Goal: Information Seeking & Learning: Learn about a topic

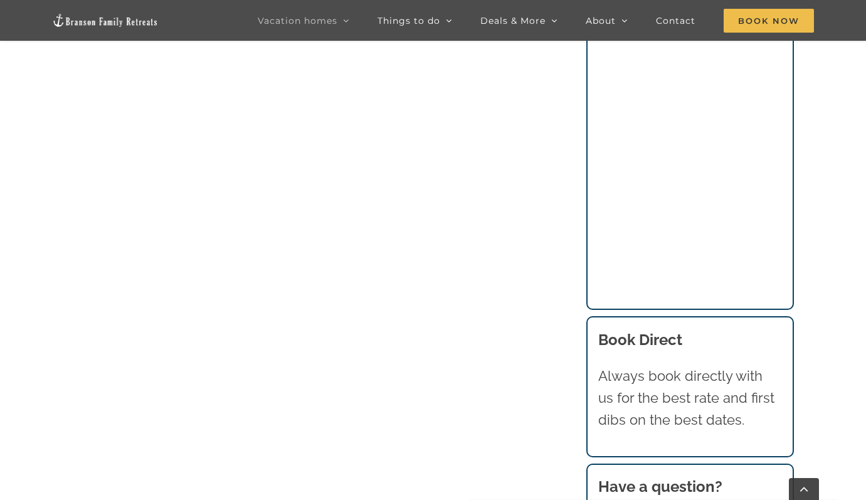
scroll to position [1063, 0]
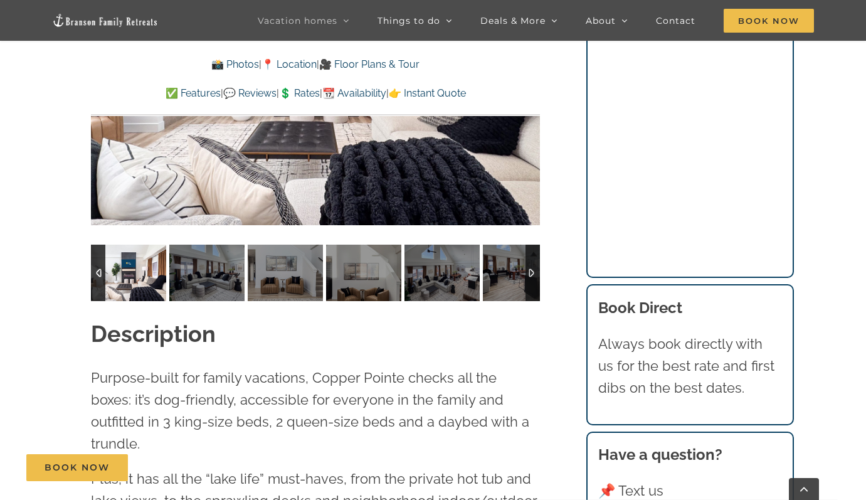
scroll to position [1226, 0]
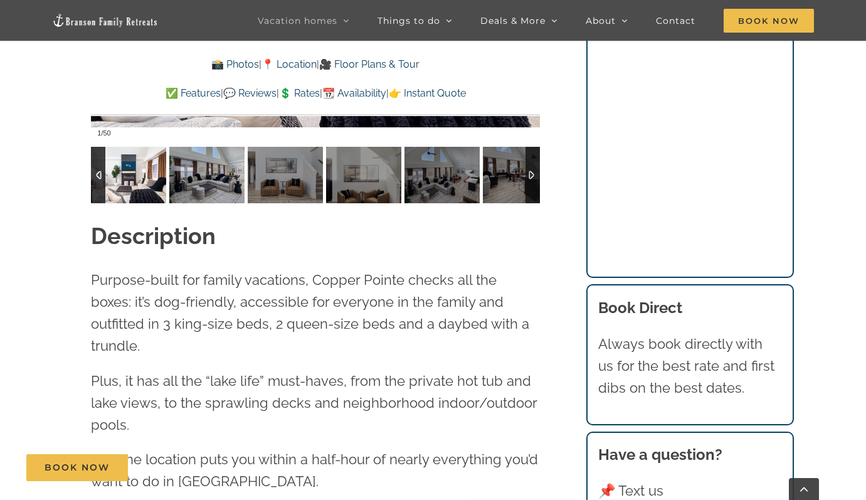
click at [137, 180] on img at bounding box center [128, 175] width 75 height 56
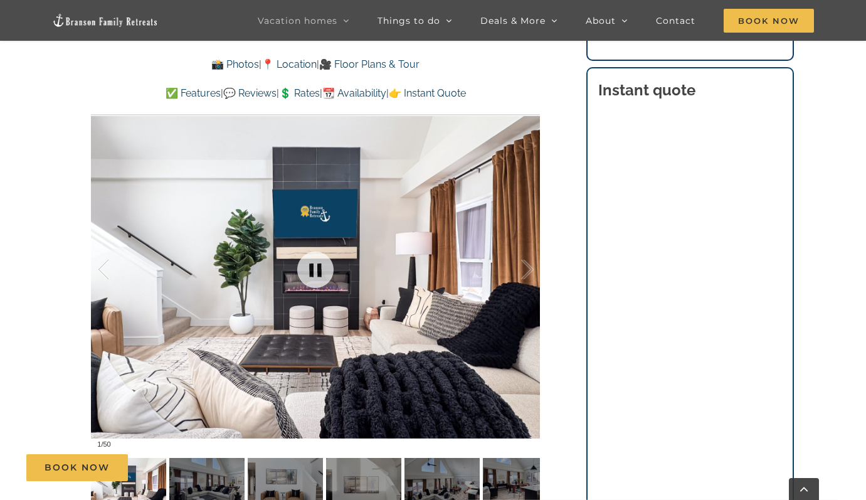
scroll to position [935, 0]
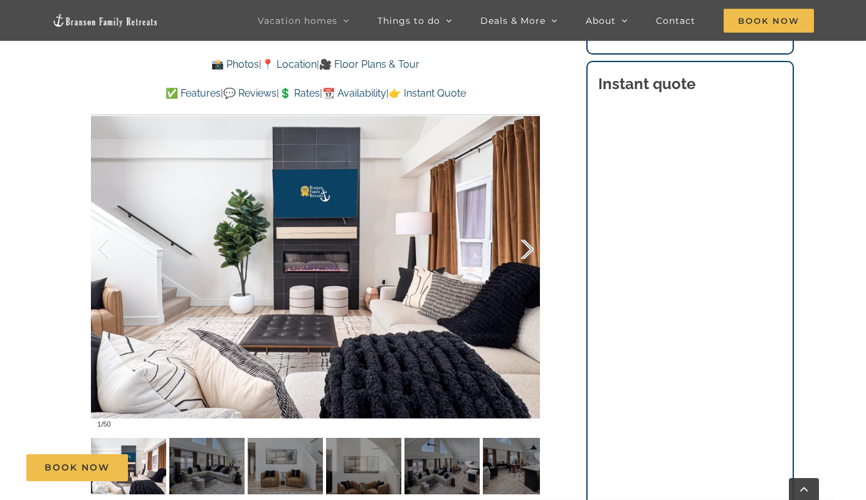
click at [530, 252] on div at bounding box center [514, 250] width 39 height 78
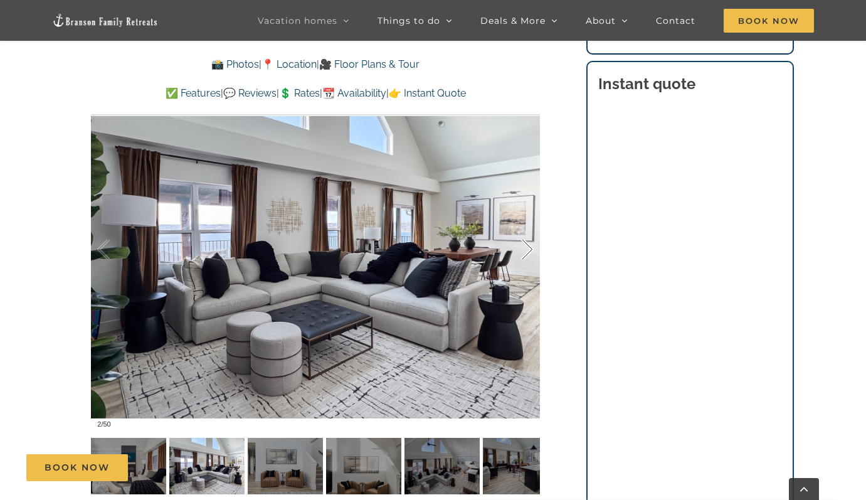
click at [530, 252] on div at bounding box center [514, 250] width 39 height 78
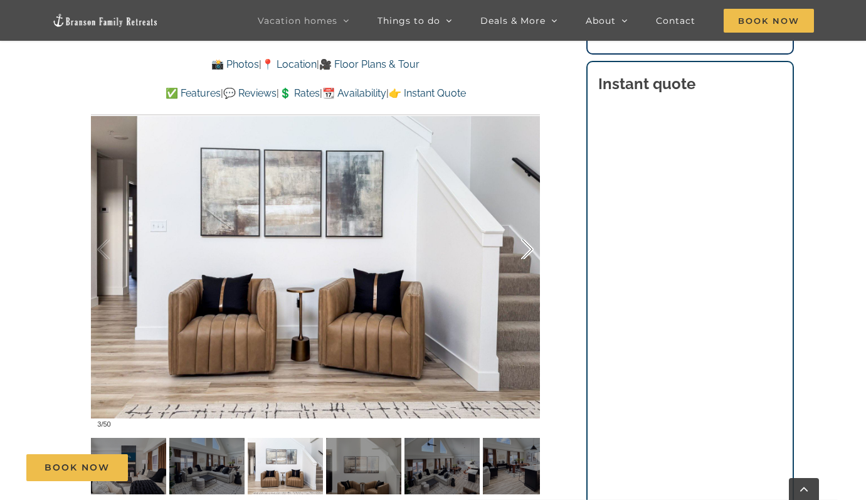
click at [530, 252] on div at bounding box center [514, 250] width 39 height 78
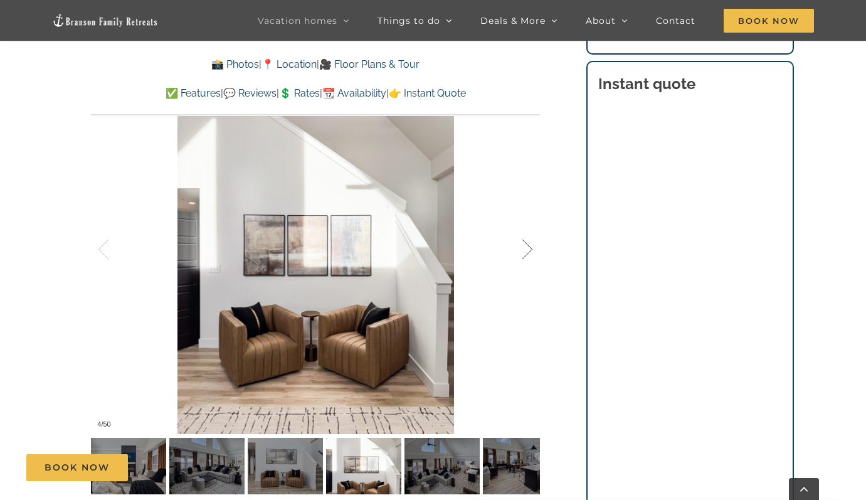
click at [530, 252] on div at bounding box center [514, 250] width 39 height 78
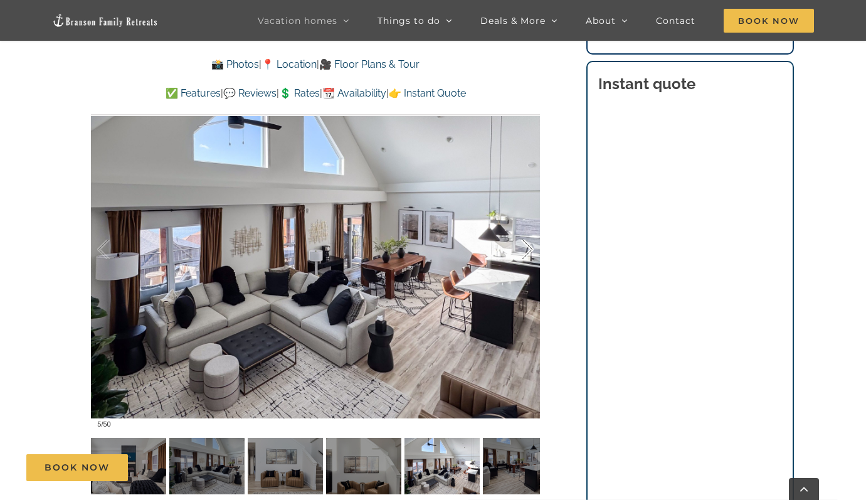
click at [530, 252] on div at bounding box center [514, 250] width 39 height 78
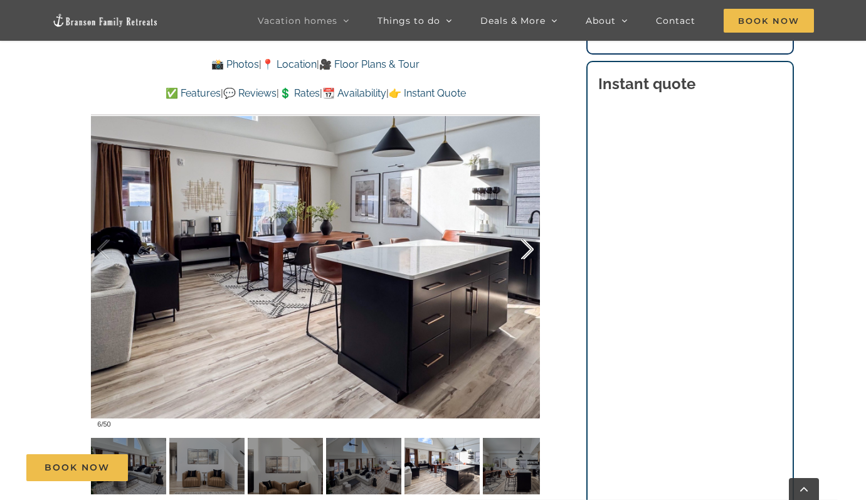
click at [530, 252] on div at bounding box center [514, 250] width 39 height 78
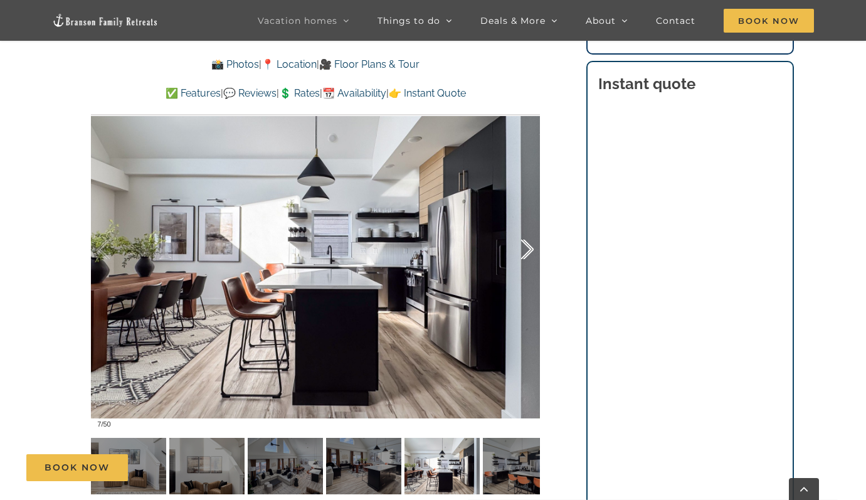
click at [530, 252] on div at bounding box center [514, 250] width 39 height 78
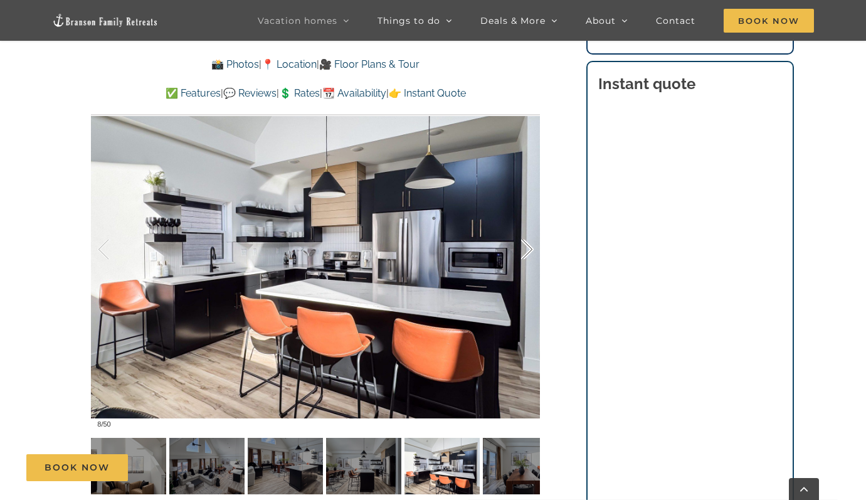
click at [530, 252] on div at bounding box center [514, 250] width 39 height 78
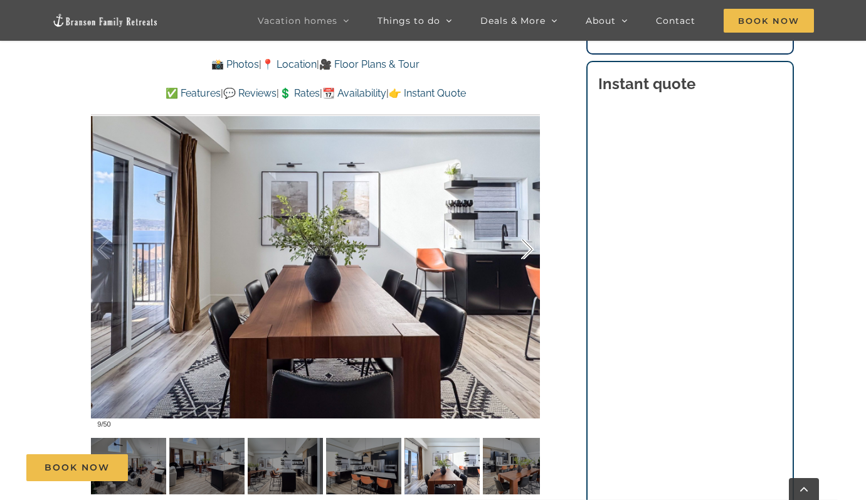
click at [530, 252] on div at bounding box center [514, 250] width 39 height 78
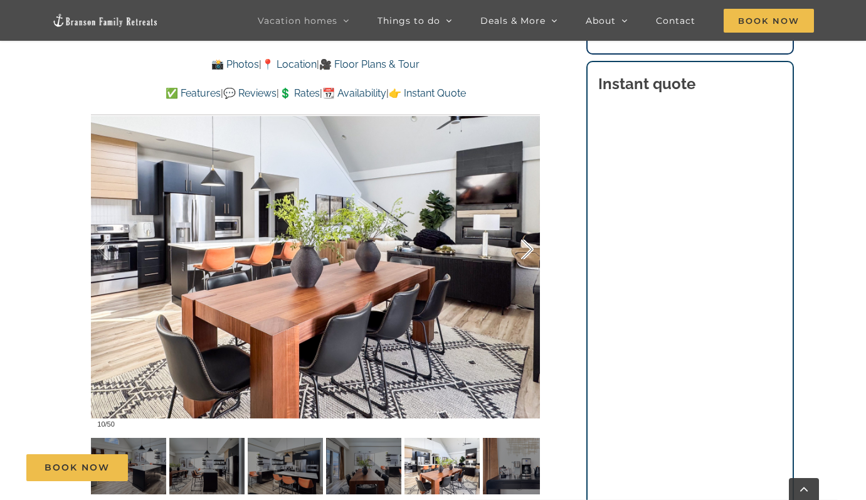
click at [530, 252] on div at bounding box center [514, 250] width 39 height 78
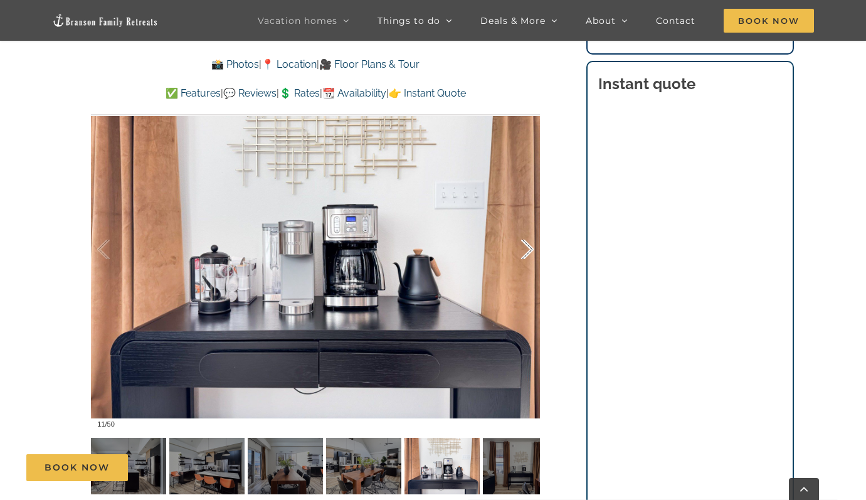
click at [530, 252] on div at bounding box center [514, 250] width 39 height 78
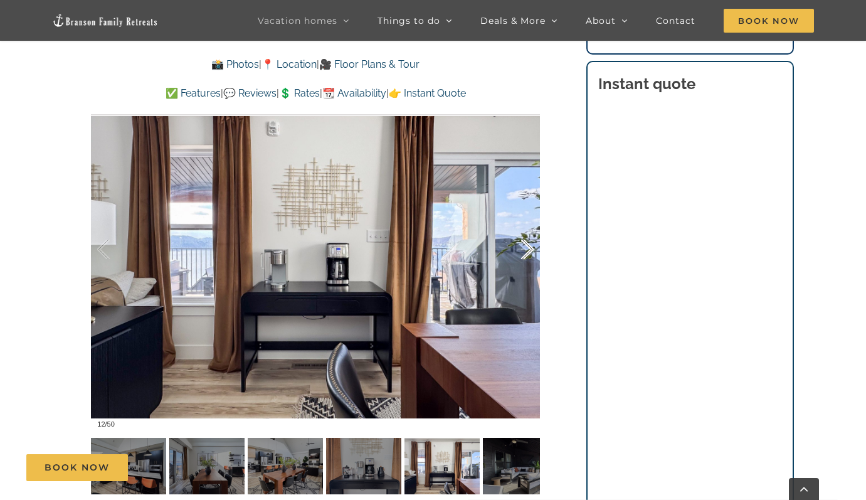
click at [530, 252] on div at bounding box center [514, 250] width 39 height 78
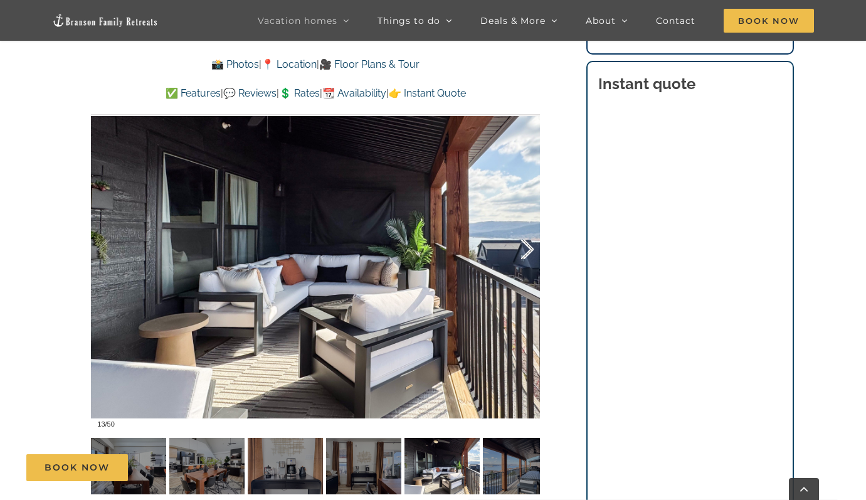
click at [530, 252] on div at bounding box center [514, 250] width 39 height 78
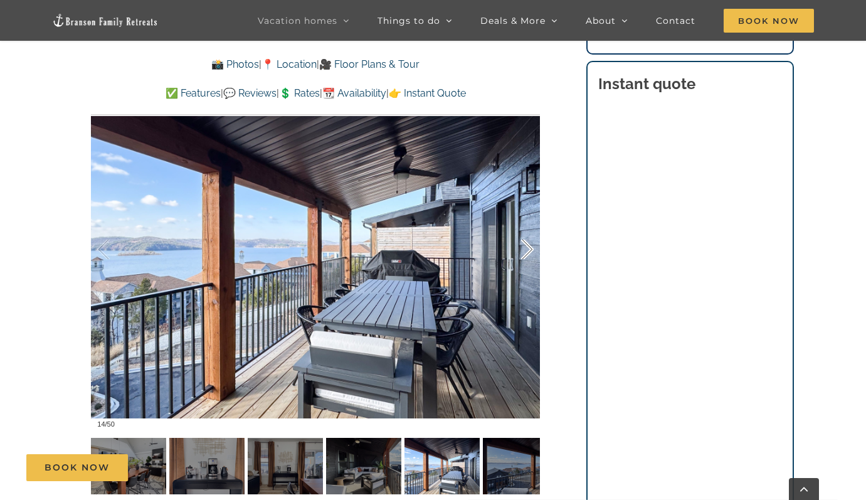
click at [530, 252] on div at bounding box center [514, 250] width 39 height 78
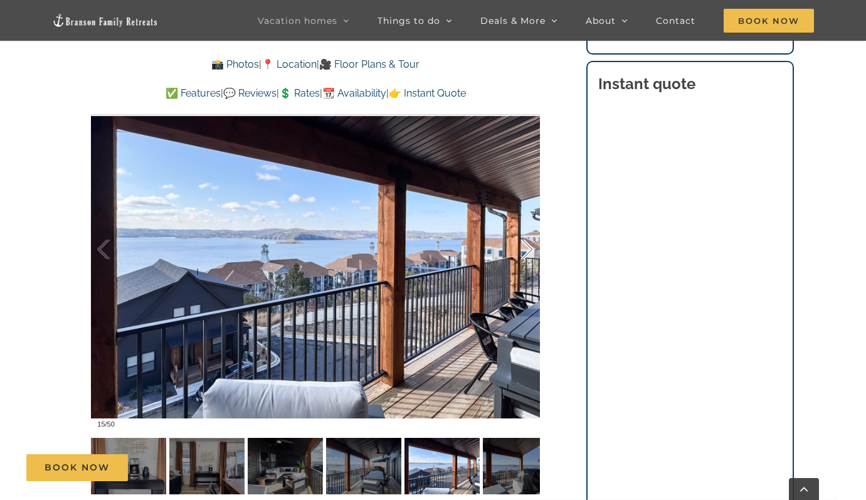
click at [530, 252] on div at bounding box center [514, 250] width 39 height 78
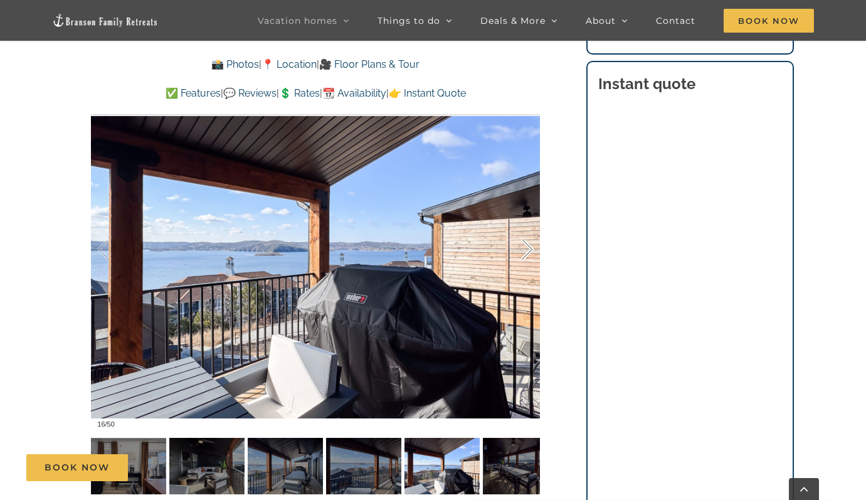
click at [530, 252] on div at bounding box center [514, 250] width 39 height 78
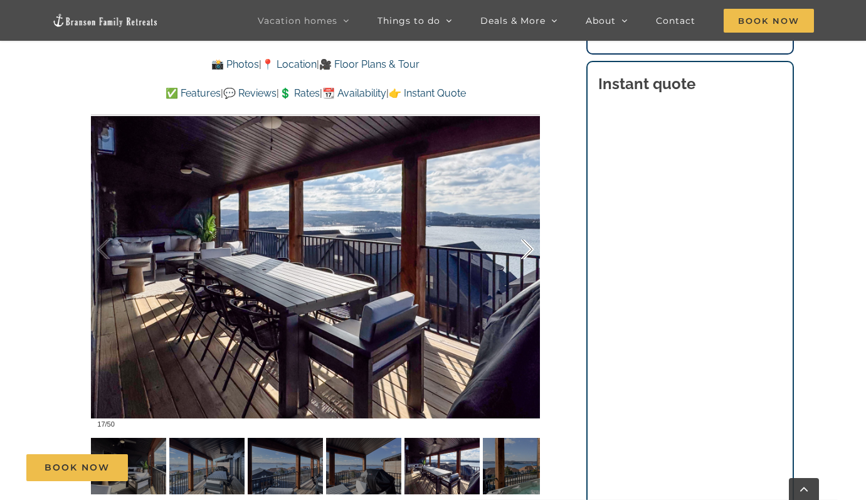
click at [529, 252] on div at bounding box center [514, 250] width 39 height 78
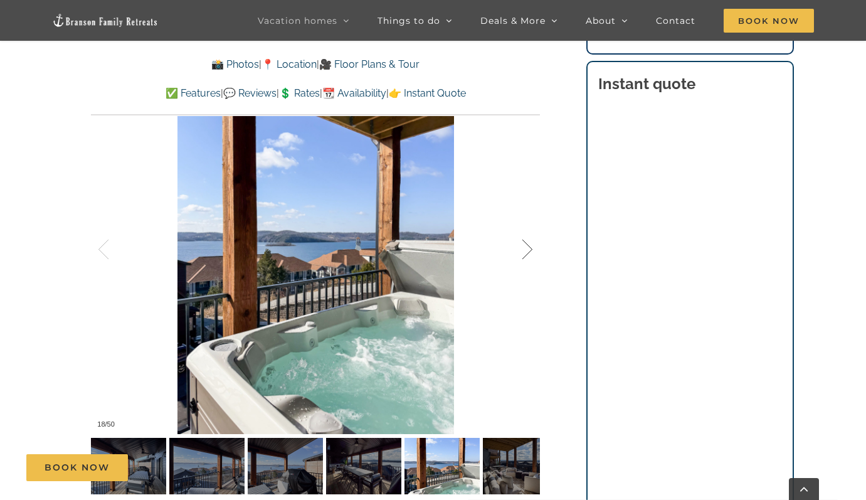
click at [529, 252] on div at bounding box center [514, 250] width 39 height 78
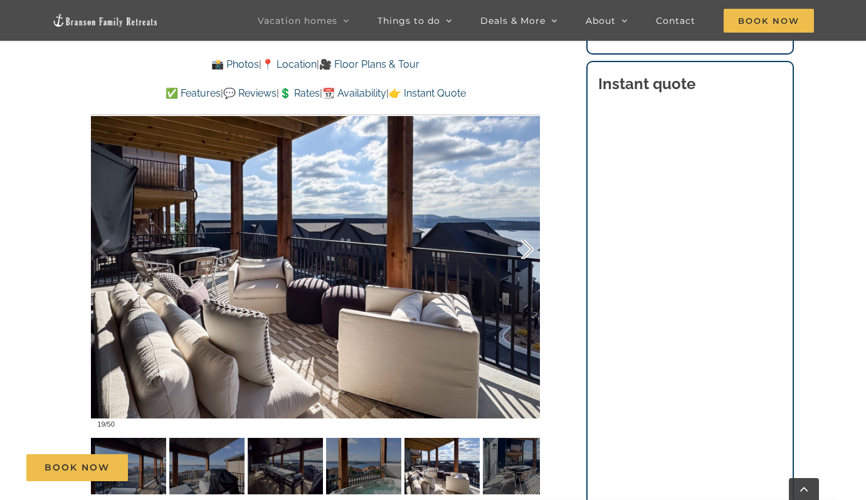
click at [529, 252] on div at bounding box center [514, 250] width 39 height 78
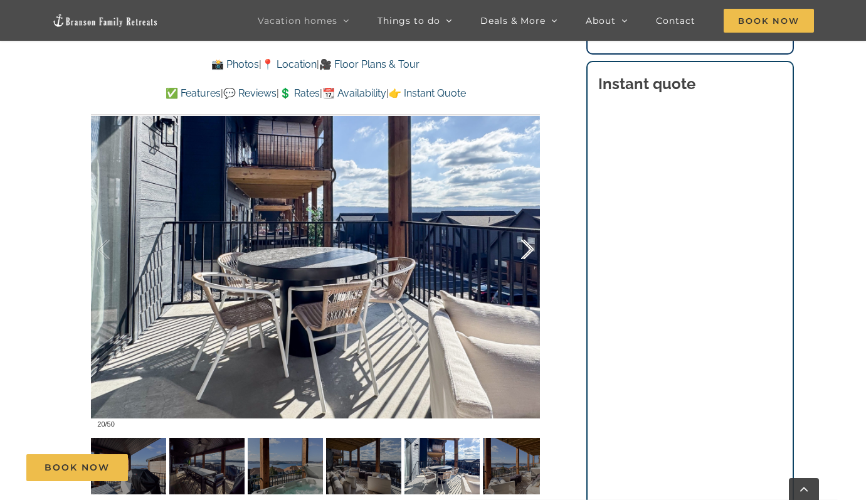
click at [529, 252] on div at bounding box center [514, 250] width 39 height 78
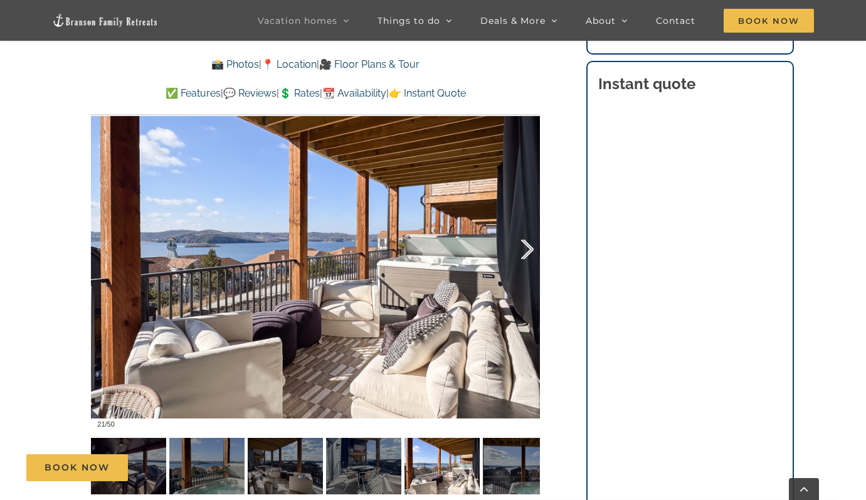
click at [529, 252] on div at bounding box center [514, 250] width 39 height 78
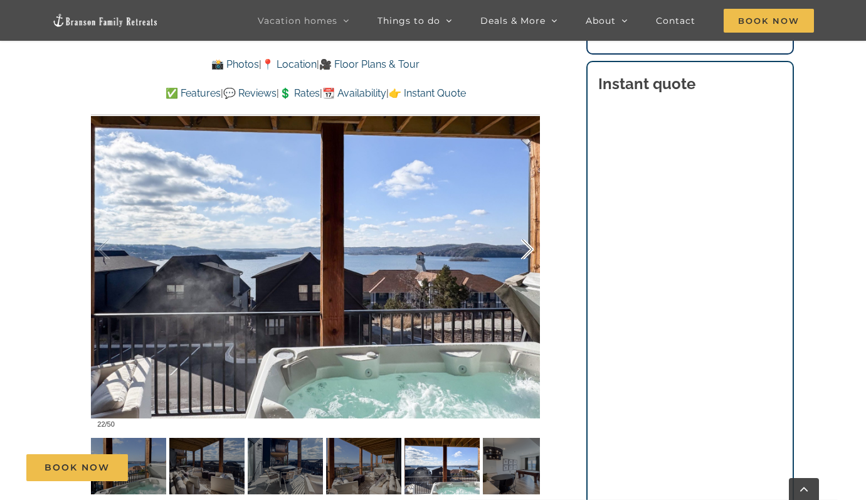
click at [529, 252] on div at bounding box center [514, 250] width 39 height 78
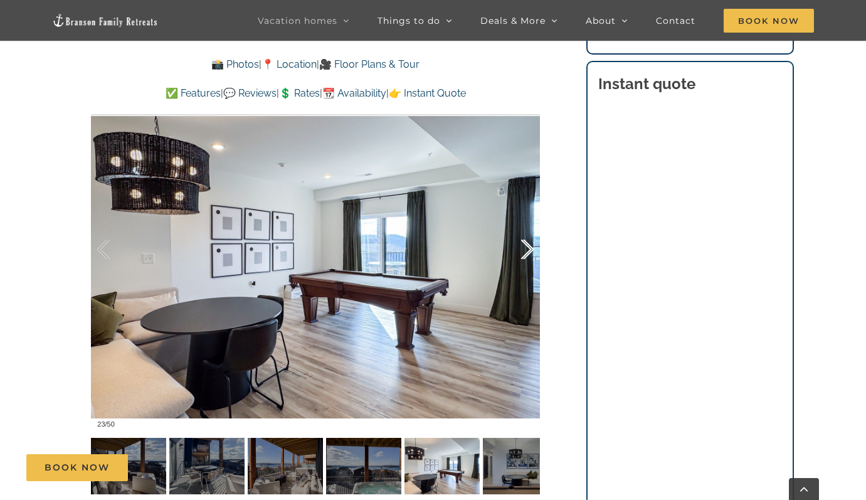
click at [529, 252] on div at bounding box center [514, 250] width 39 height 78
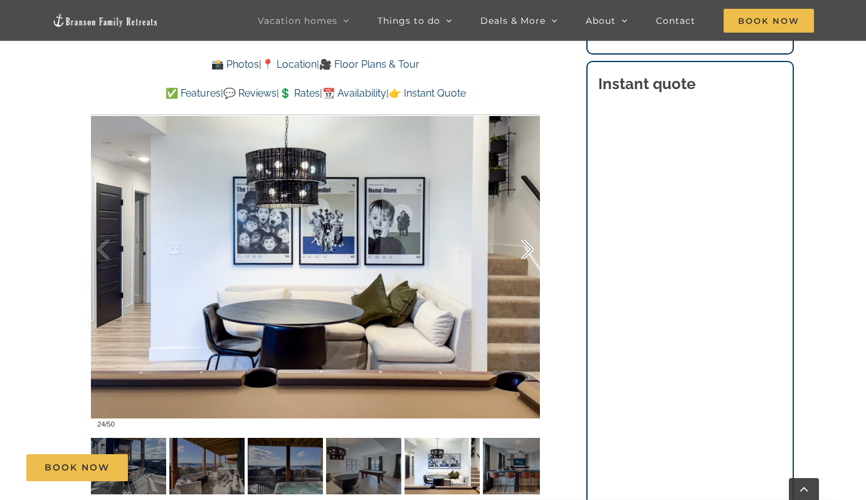
click at [529, 252] on div at bounding box center [514, 250] width 39 height 78
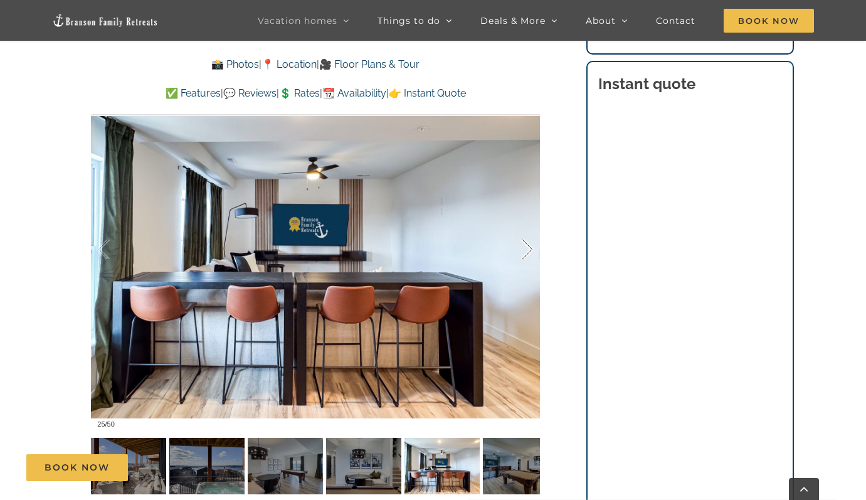
click at [529, 252] on div at bounding box center [514, 250] width 39 height 78
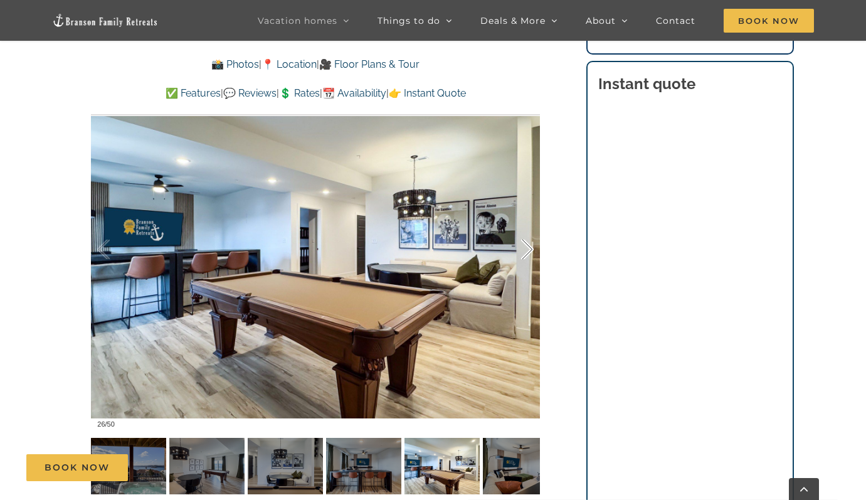
click at [529, 252] on div at bounding box center [514, 250] width 39 height 78
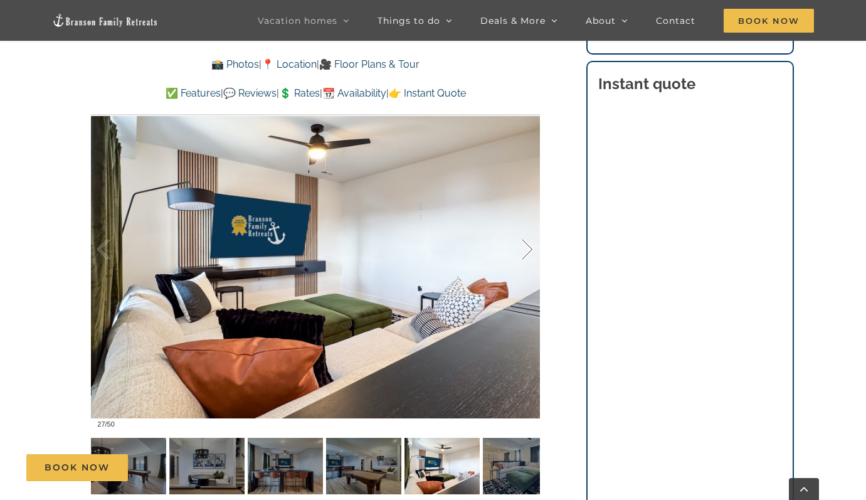
click at [529, 252] on div at bounding box center [514, 250] width 39 height 78
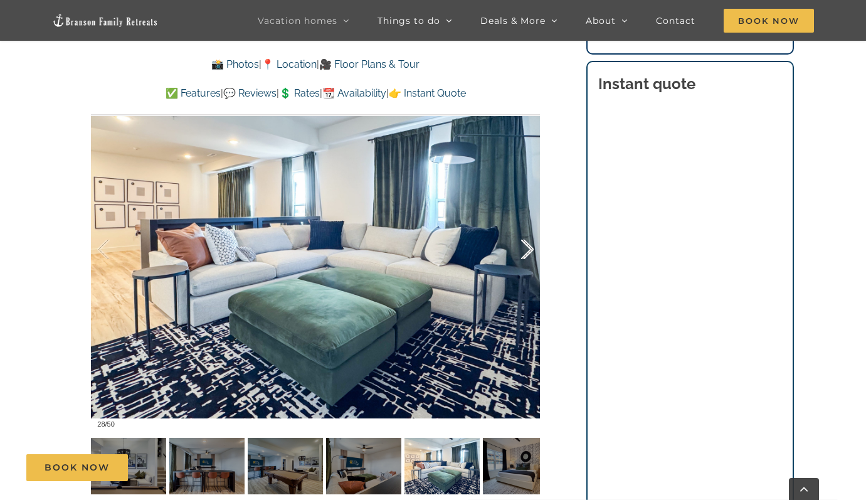
click at [529, 252] on div at bounding box center [514, 250] width 39 height 78
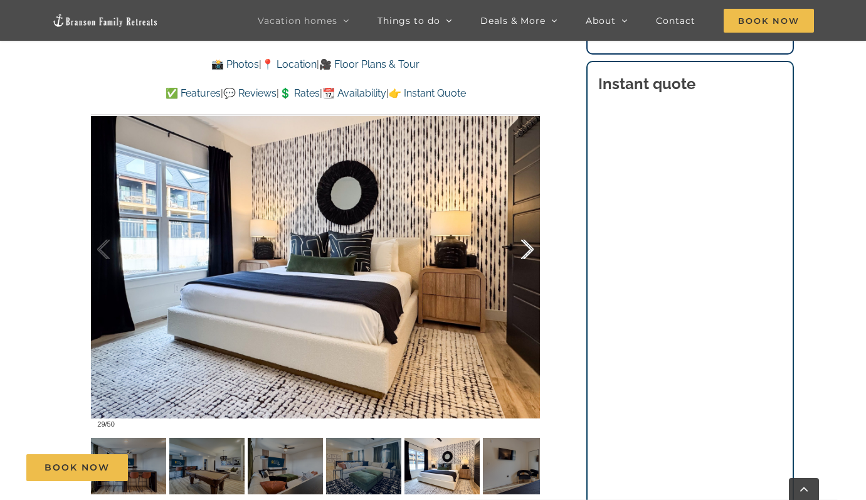
click at [529, 252] on div at bounding box center [514, 250] width 39 height 78
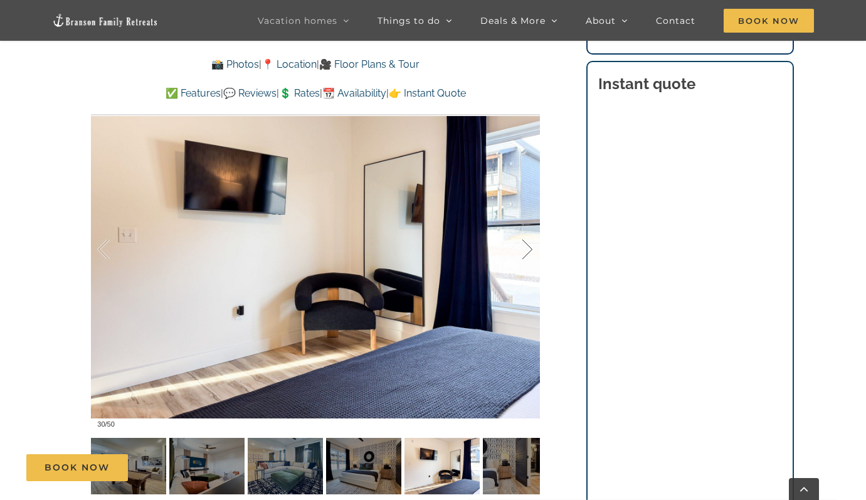
click at [529, 252] on div at bounding box center [514, 250] width 39 height 78
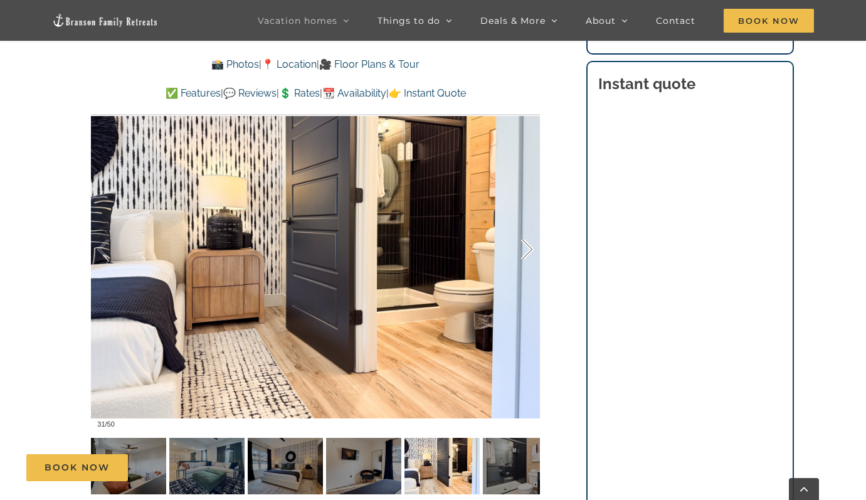
click at [529, 252] on div at bounding box center [514, 250] width 39 height 78
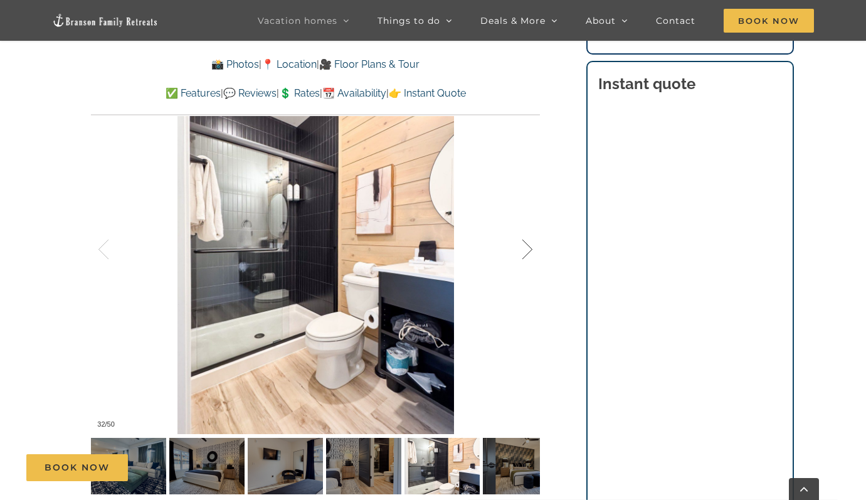
click at [529, 252] on div at bounding box center [514, 250] width 39 height 78
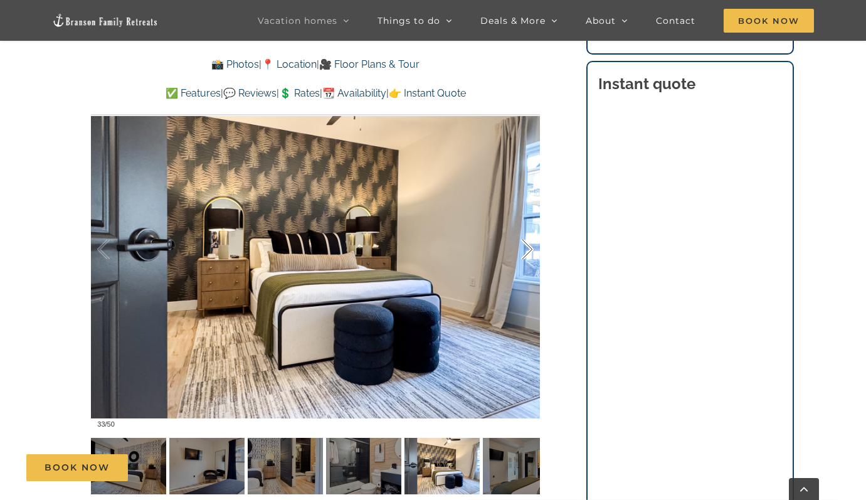
click at [529, 252] on div at bounding box center [514, 250] width 39 height 78
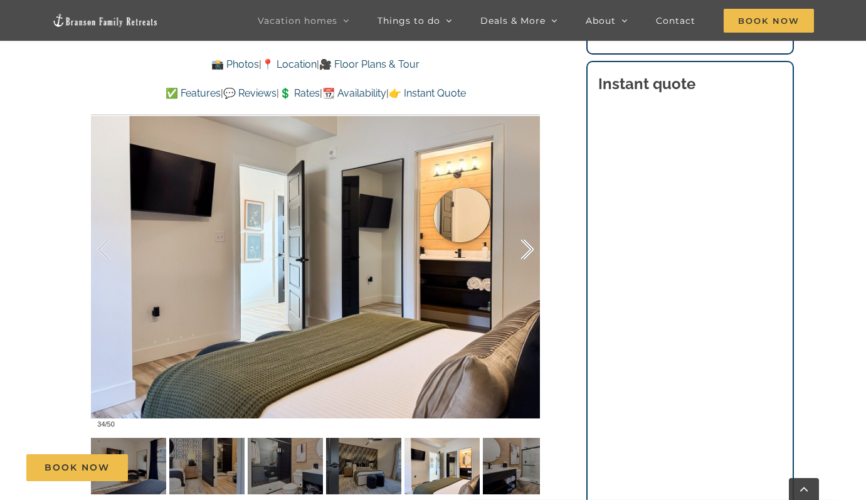
click at [529, 252] on div at bounding box center [514, 250] width 39 height 78
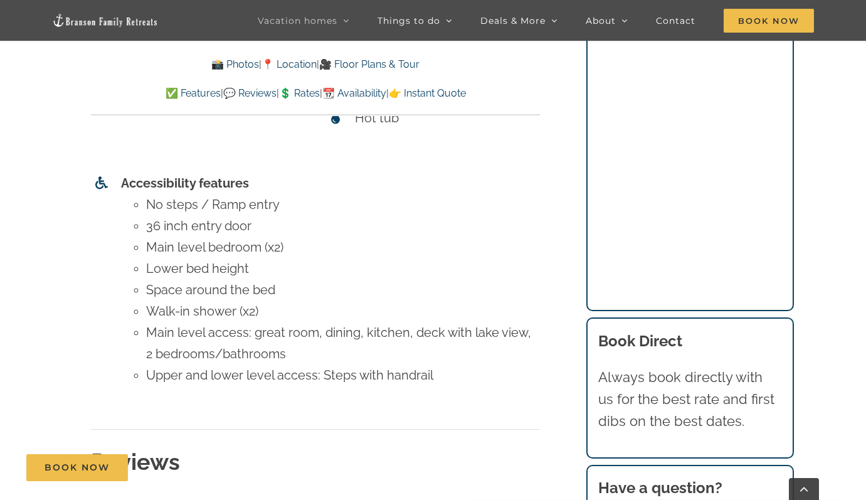
scroll to position [5481, 0]
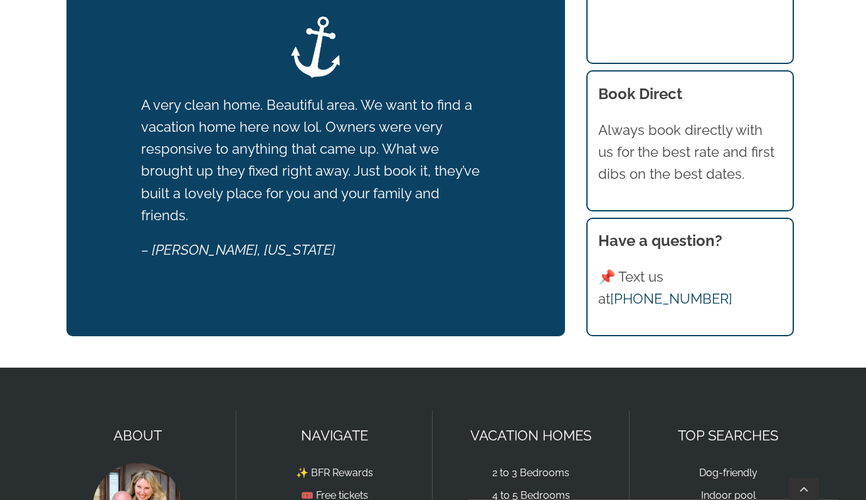
scroll to position [1063, 0]
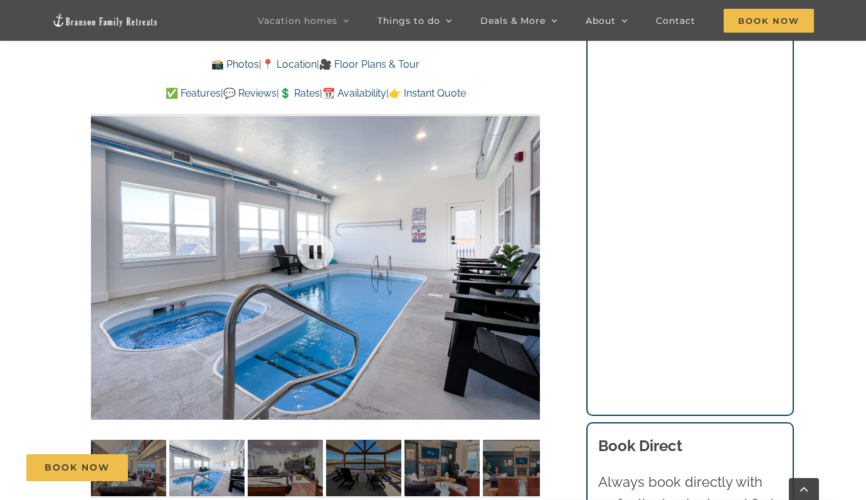
scroll to position [944, 0]
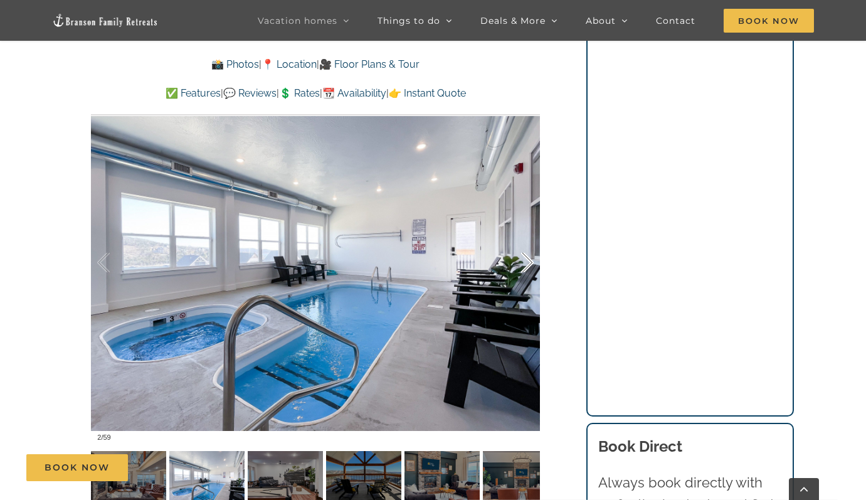
click at [530, 264] on div at bounding box center [514, 263] width 39 height 78
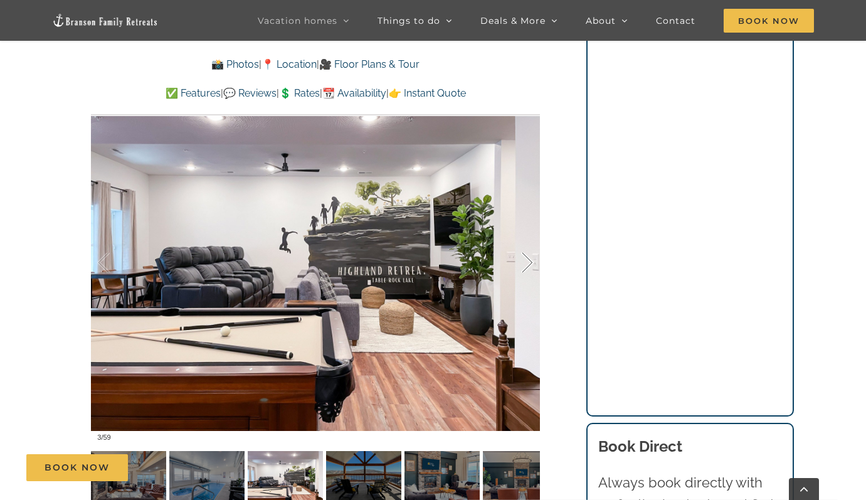
click at [530, 264] on div at bounding box center [514, 263] width 39 height 78
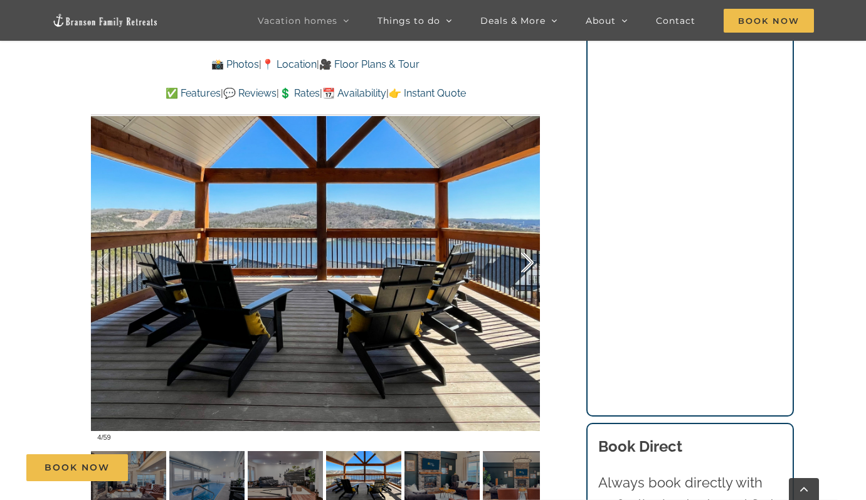
click at [531, 264] on div at bounding box center [514, 263] width 39 height 78
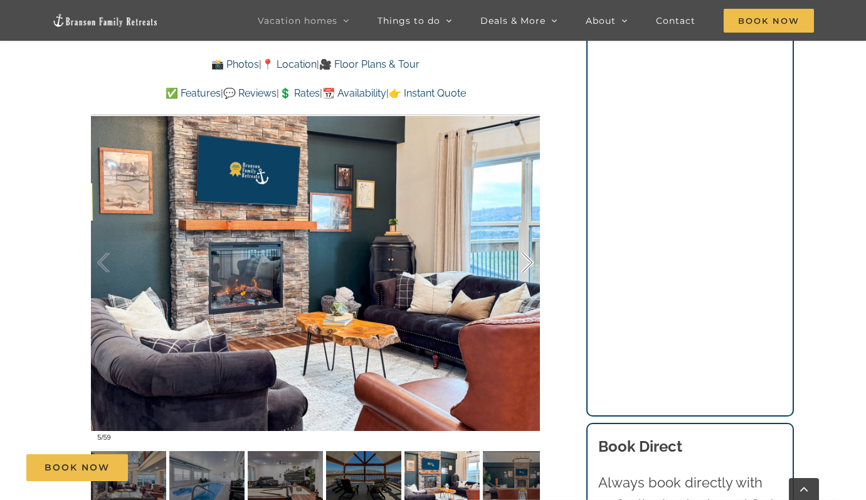
click at [531, 264] on div at bounding box center [514, 263] width 39 height 78
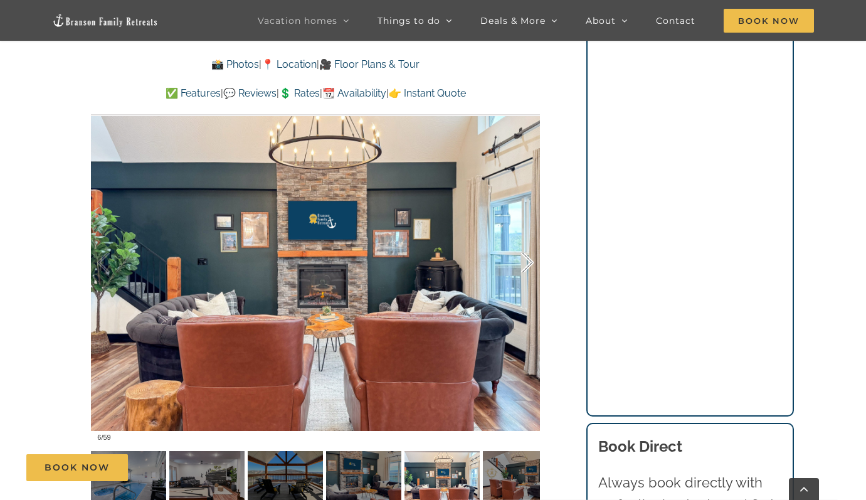
click at [531, 264] on div at bounding box center [514, 263] width 39 height 78
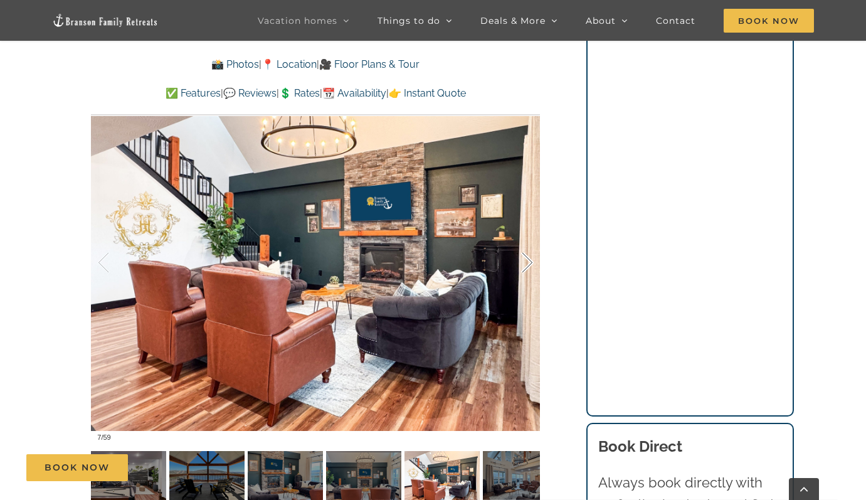
click at [531, 264] on div at bounding box center [514, 263] width 39 height 78
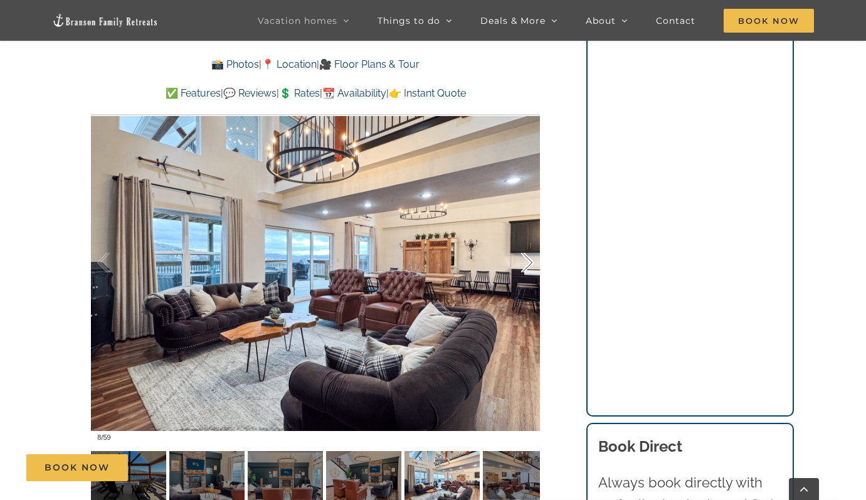
click at [531, 264] on div at bounding box center [514, 263] width 39 height 78
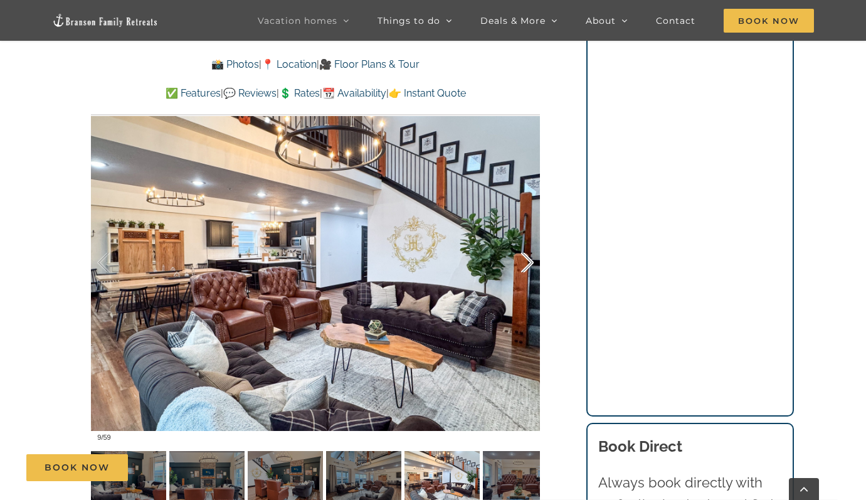
click at [531, 264] on div at bounding box center [514, 263] width 39 height 78
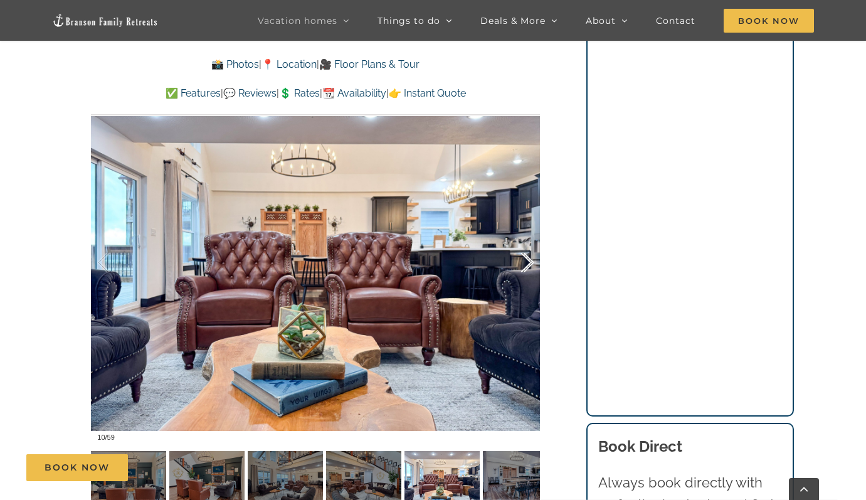
click at [531, 264] on div at bounding box center [514, 263] width 39 height 78
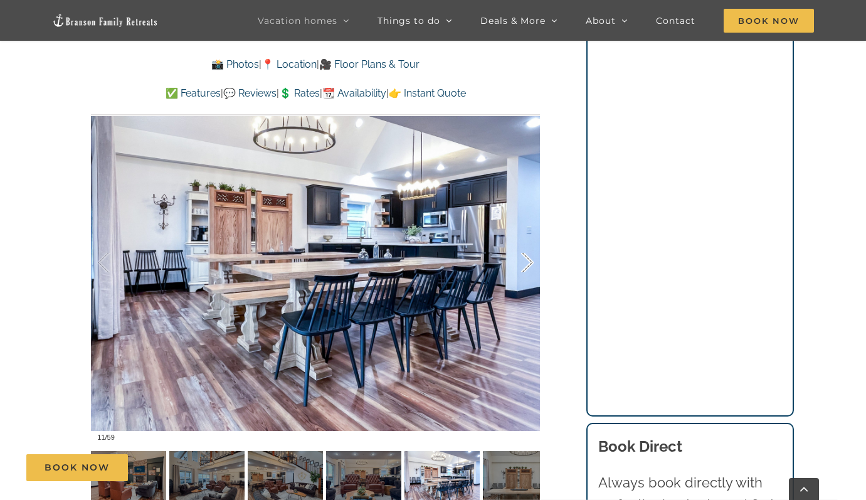
click at [531, 264] on div at bounding box center [514, 263] width 39 height 78
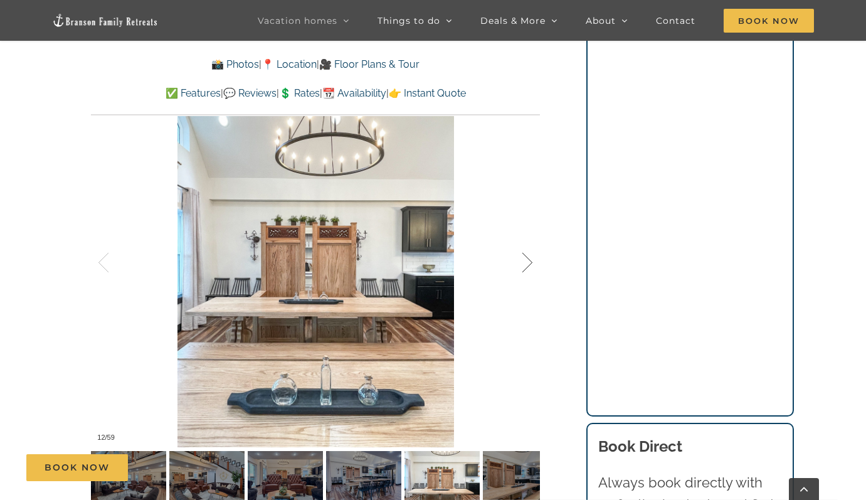
click at [531, 264] on div at bounding box center [514, 263] width 39 height 78
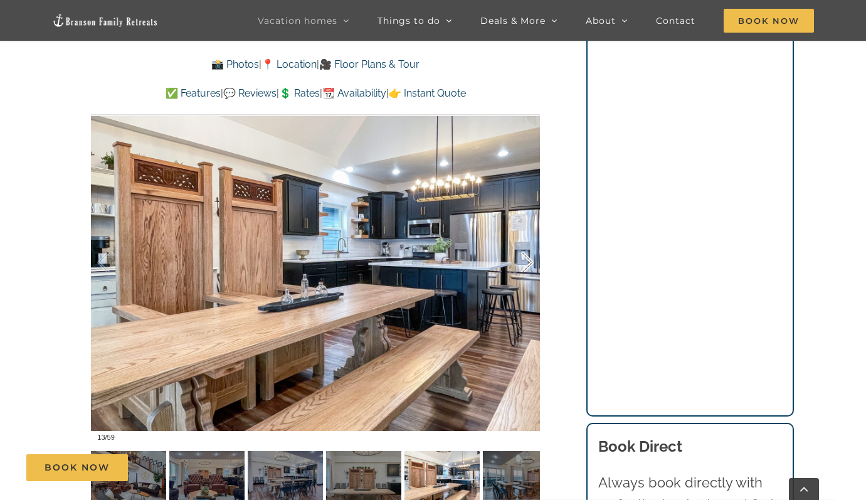
click at [531, 264] on div at bounding box center [514, 263] width 39 height 78
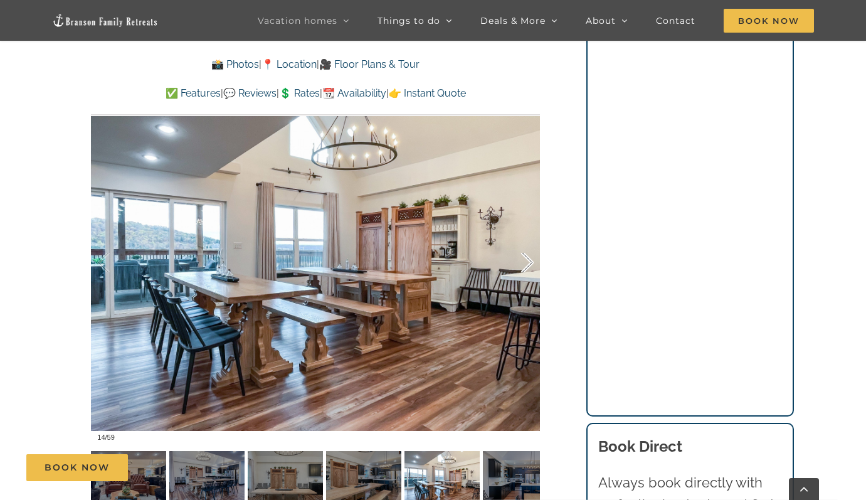
click at [531, 264] on div at bounding box center [514, 263] width 39 height 78
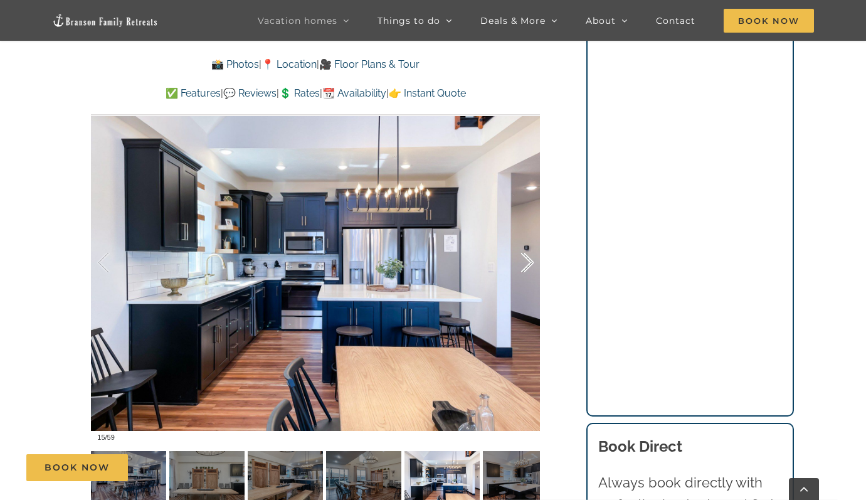
click at [531, 264] on div at bounding box center [514, 263] width 39 height 78
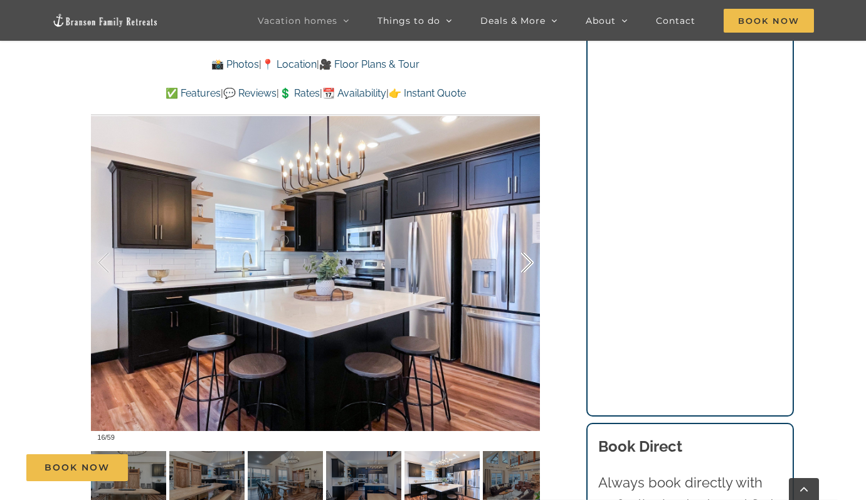
click at [531, 264] on div at bounding box center [514, 263] width 39 height 78
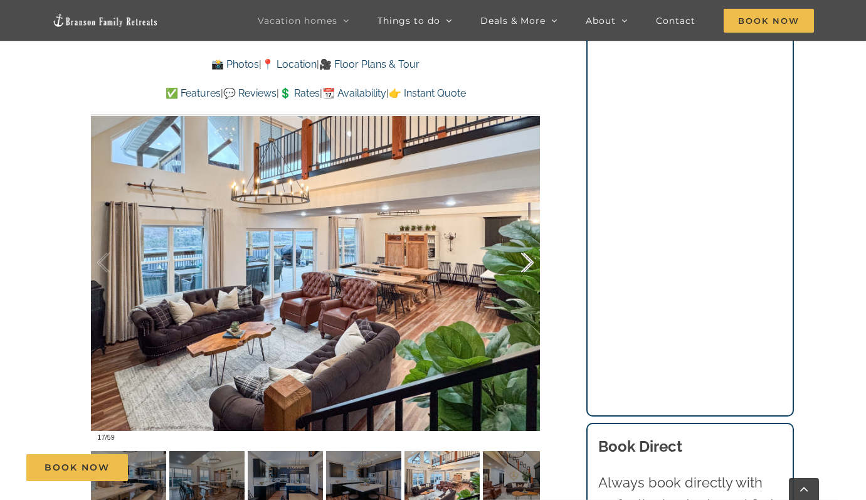
click at [531, 264] on div at bounding box center [514, 263] width 39 height 78
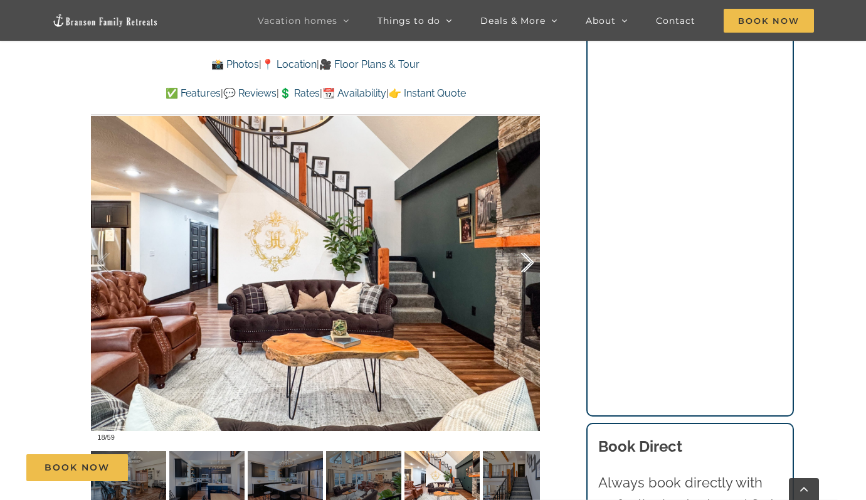
click at [531, 264] on div at bounding box center [514, 263] width 39 height 78
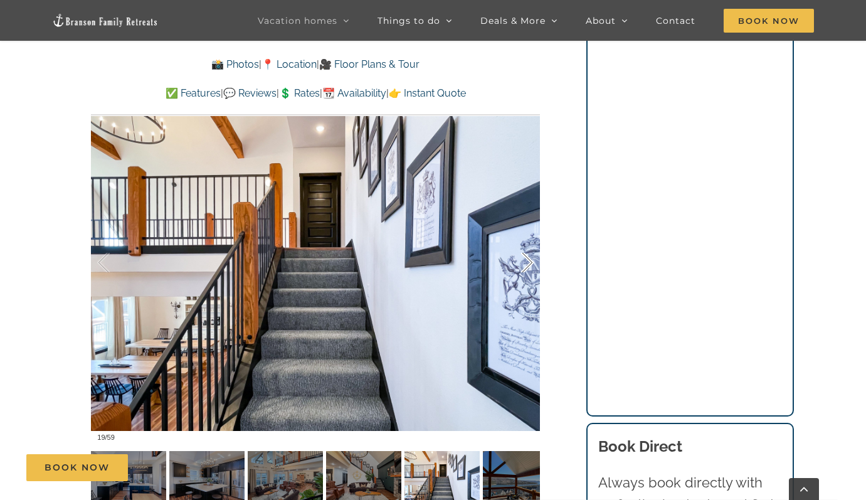
click at [531, 264] on div at bounding box center [514, 263] width 39 height 78
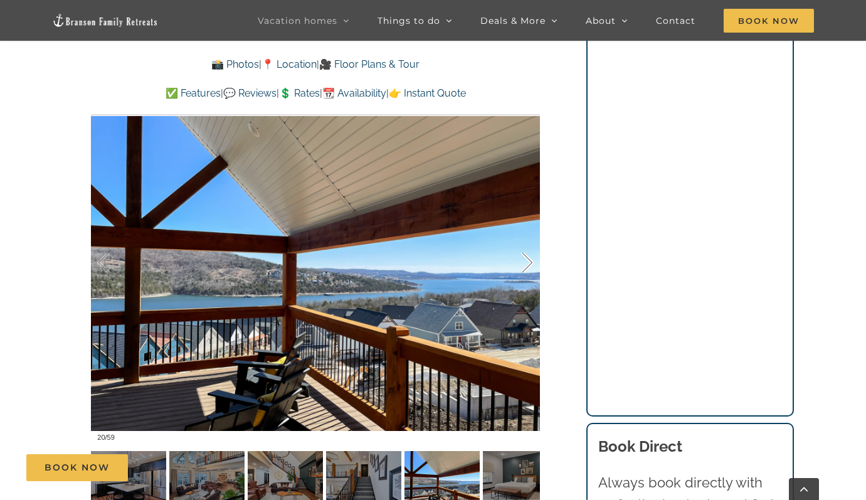
click at [531, 264] on div at bounding box center [514, 263] width 39 height 78
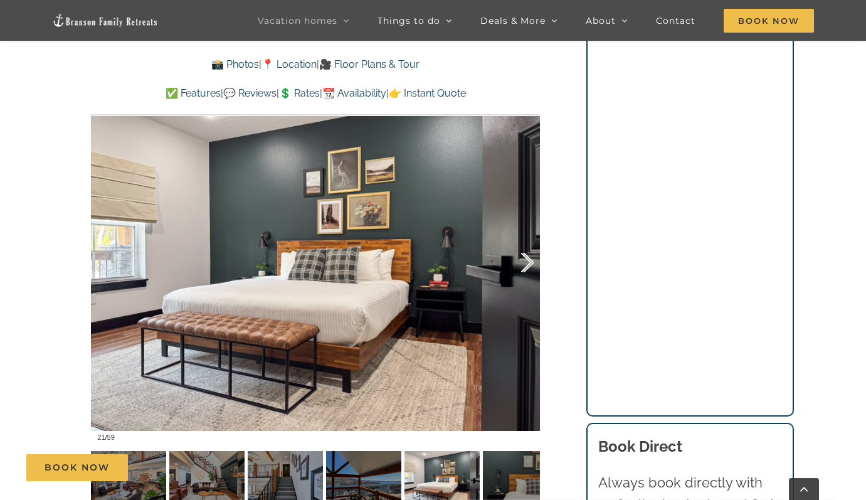
click at [531, 263] on div at bounding box center [514, 263] width 39 height 78
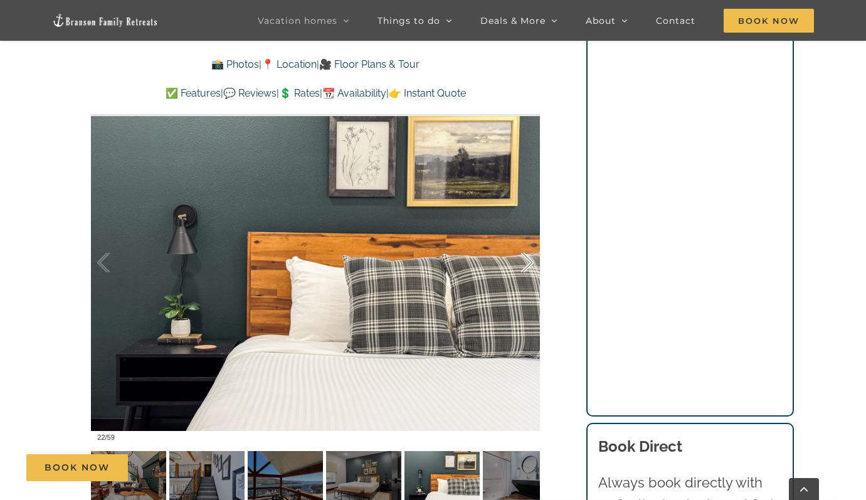
click at [531, 263] on div at bounding box center [514, 263] width 39 height 78
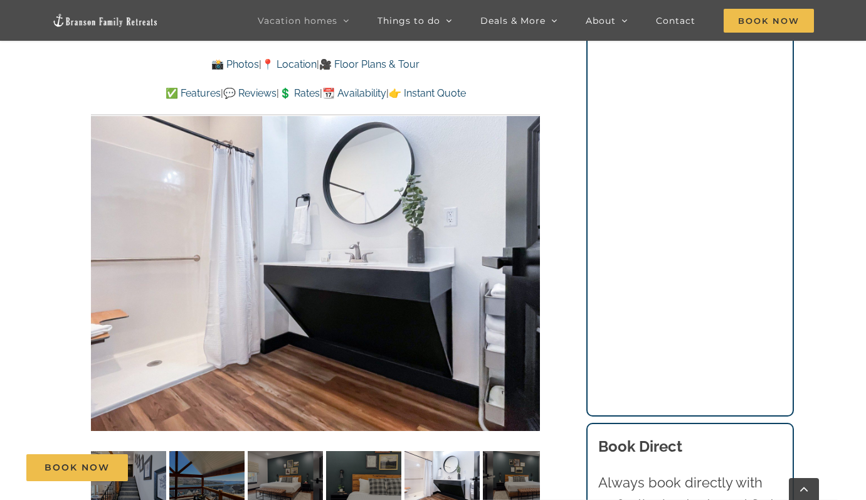
click at [531, 263] on div "23 / 59" at bounding box center [315, 262] width 449 height 369
click at [531, 263] on div at bounding box center [514, 263] width 39 height 78
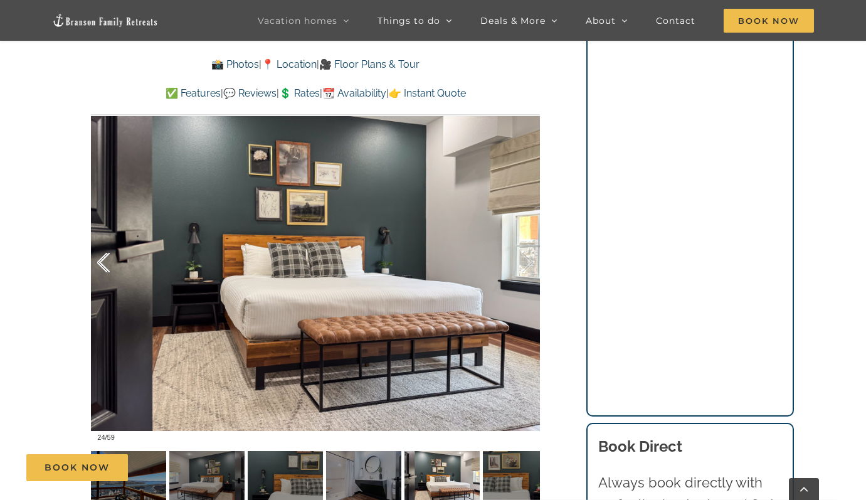
click at [101, 259] on div at bounding box center [116, 263] width 39 height 78
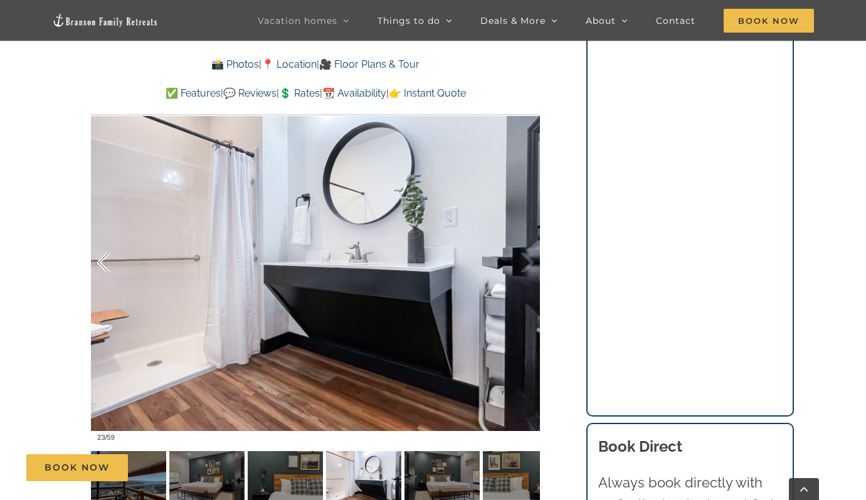
click at [100, 262] on div at bounding box center [116, 263] width 39 height 78
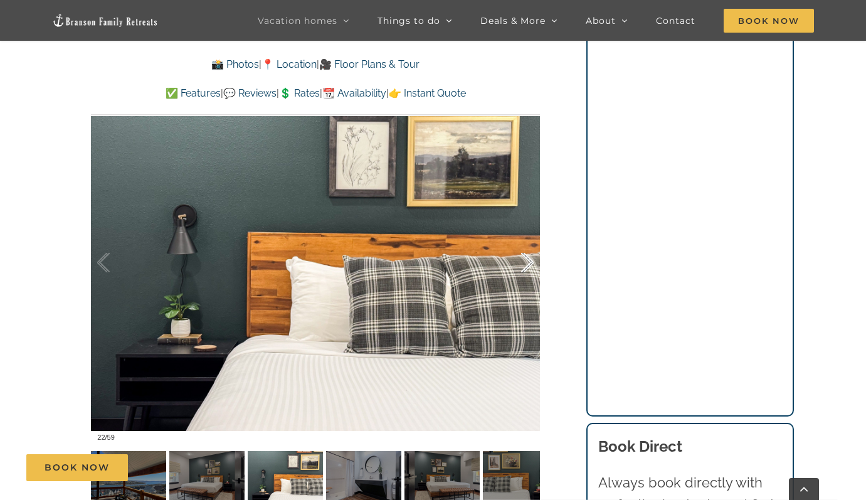
click at [526, 260] on div at bounding box center [514, 263] width 39 height 78
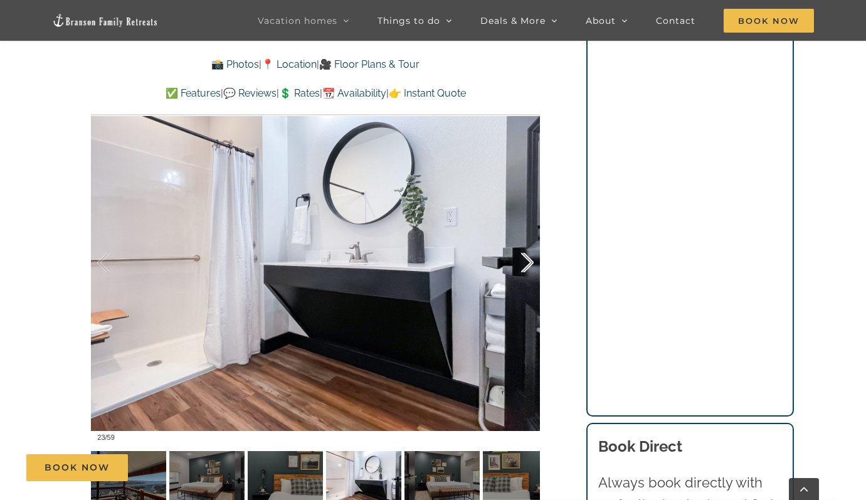
click at [526, 260] on div at bounding box center [514, 263] width 39 height 78
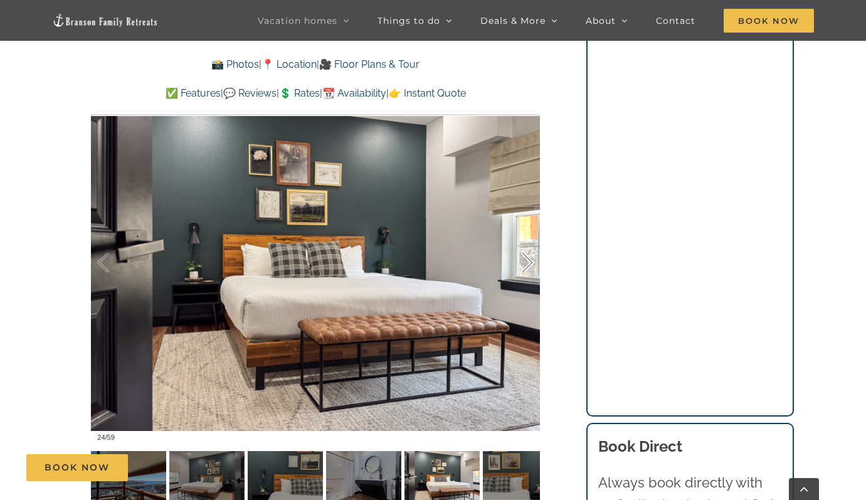
click at [526, 260] on div at bounding box center [514, 263] width 39 height 78
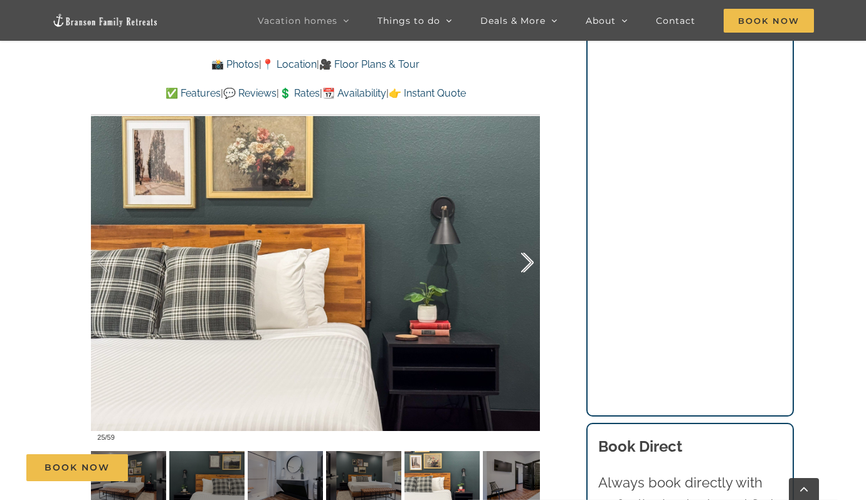
click at [526, 260] on div at bounding box center [514, 263] width 39 height 78
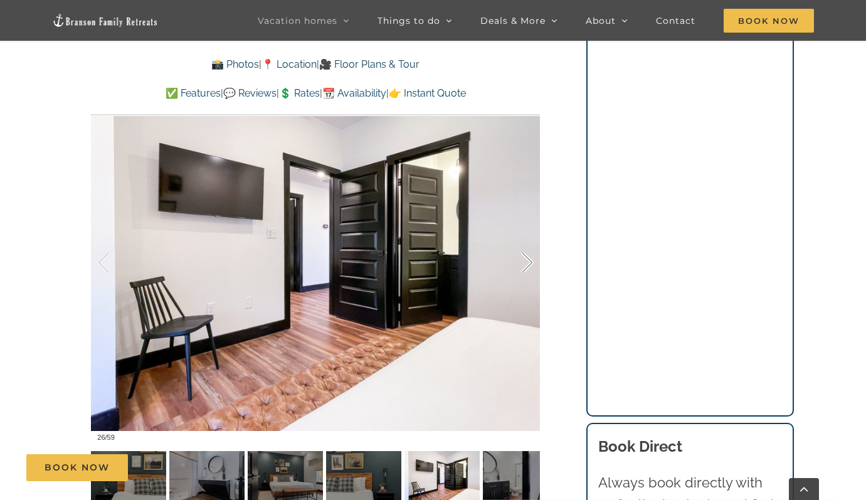
click at [526, 260] on div at bounding box center [514, 263] width 39 height 78
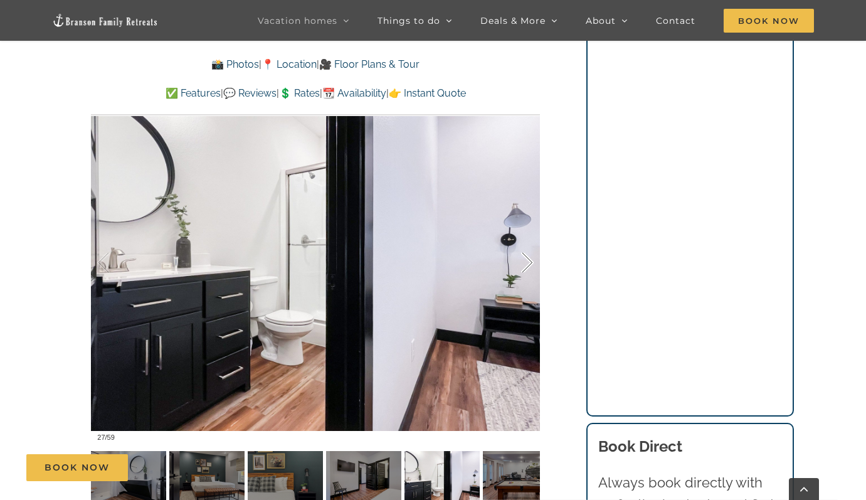
click at [526, 260] on div at bounding box center [514, 263] width 39 height 78
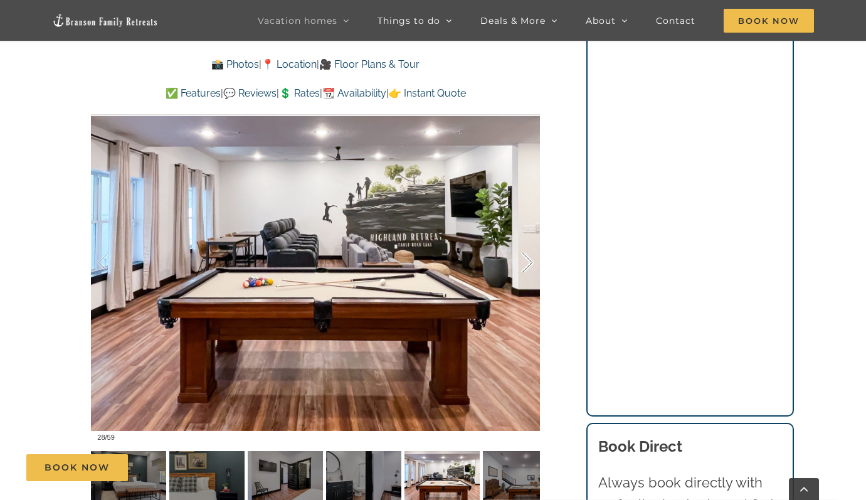
click at [526, 260] on div at bounding box center [514, 263] width 39 height 78
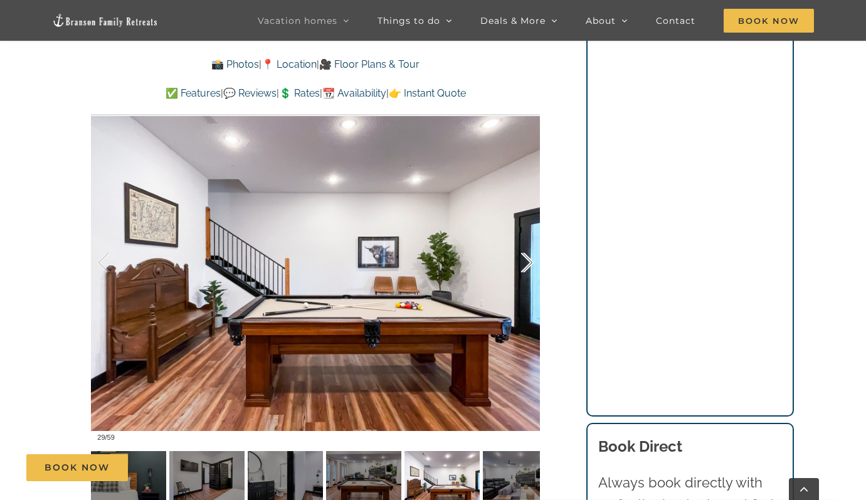
click at [526, 260] on div at bounding box center [514, 263] width 39 height 78
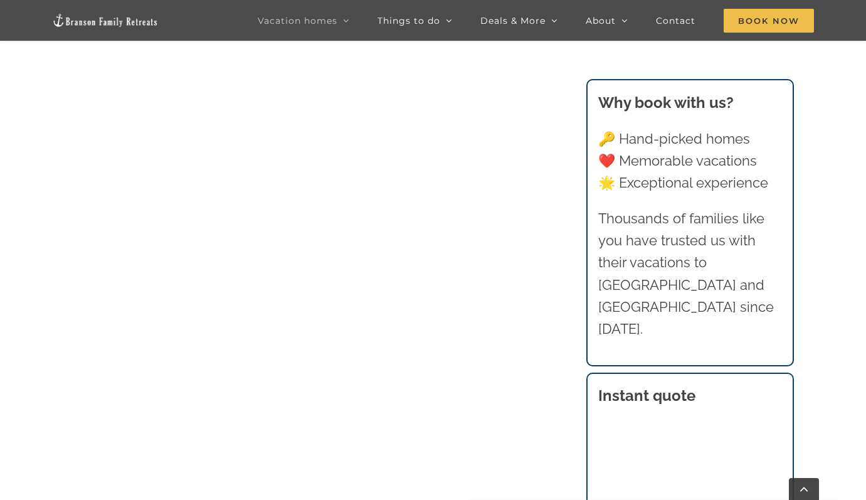
scroll to position [863, 0]
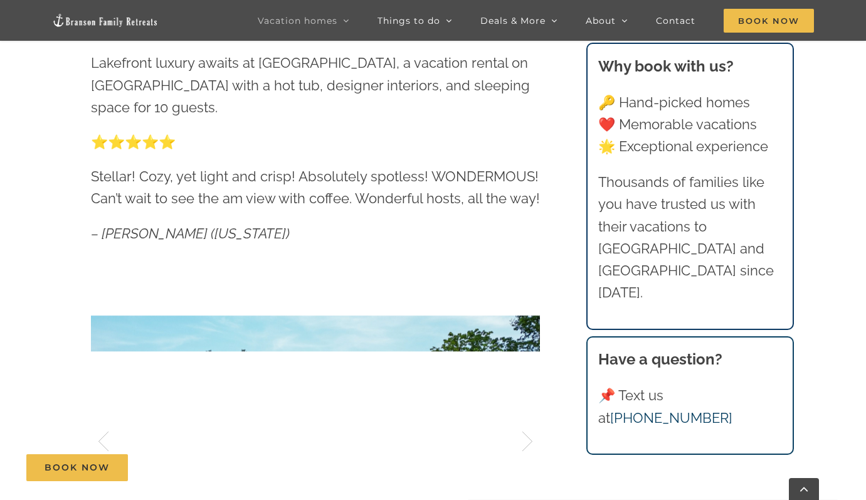
scroll to position [910, 0]
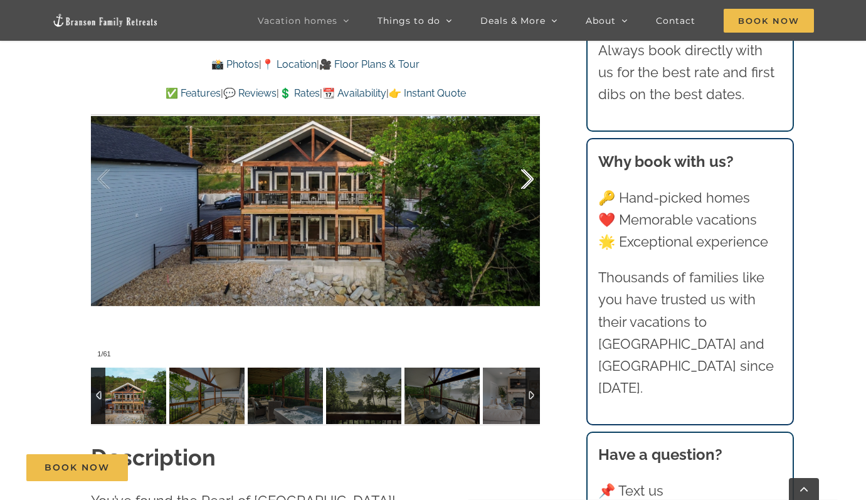
click at [525, 182] on div at bounding box center [514, 180] width 39 height 78
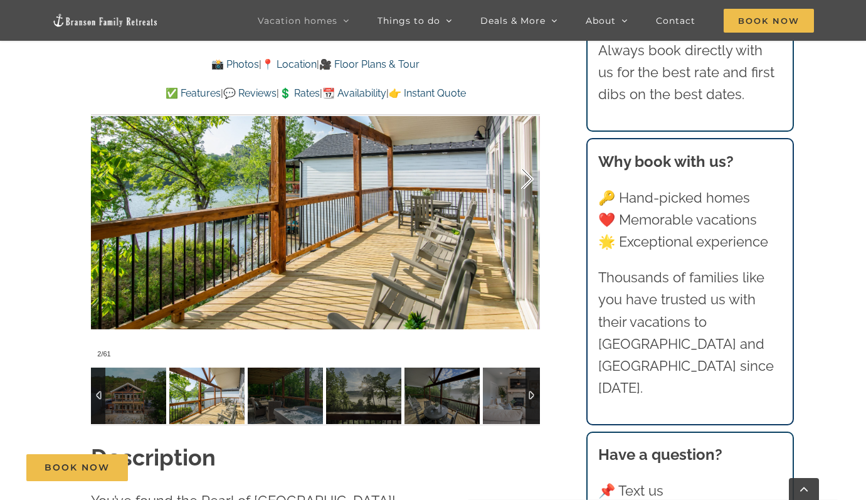
click at [525, 182] on div at bounding box center [514, 180] width 39 height 78
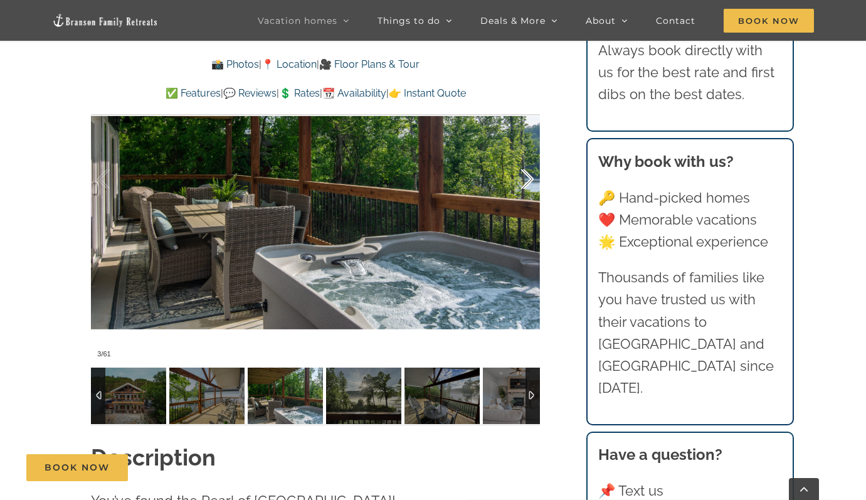
click at [525, 182] on div at bounding box center [514, 180] width 39 height 78
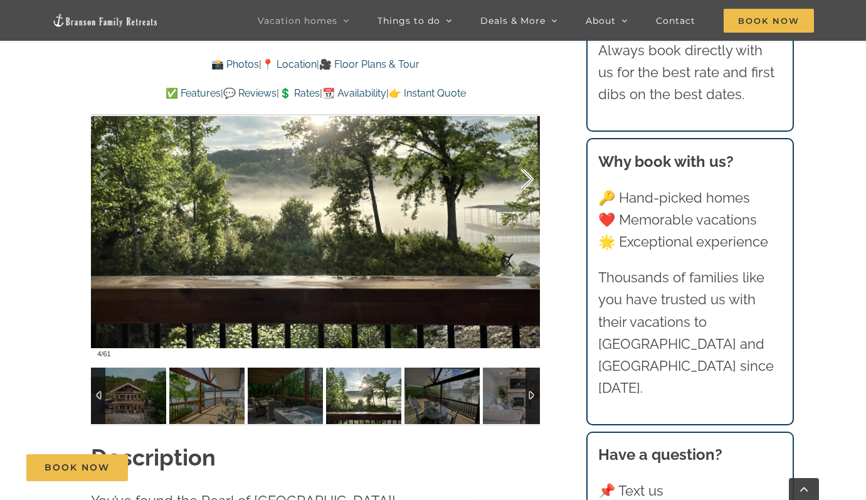
click at [525, 182] on div at bounding box center [514, 180] width 39 height 78
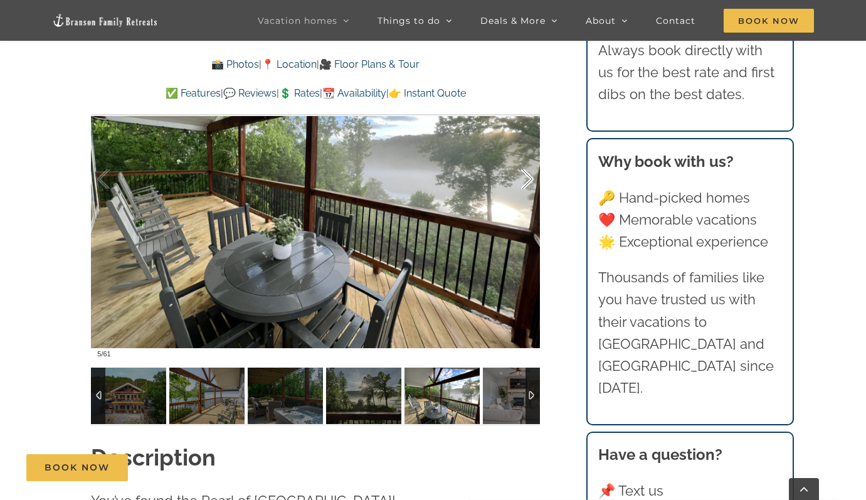
click at [525, 182] on div at bounding box center [514, 180] width 39 height 78
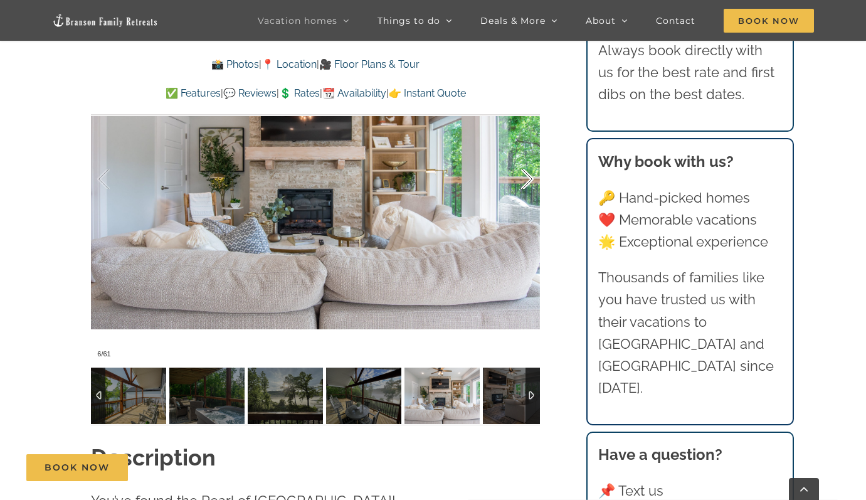
click at [525, 182] on div at bounding box center [514, 180] width 39 height 78
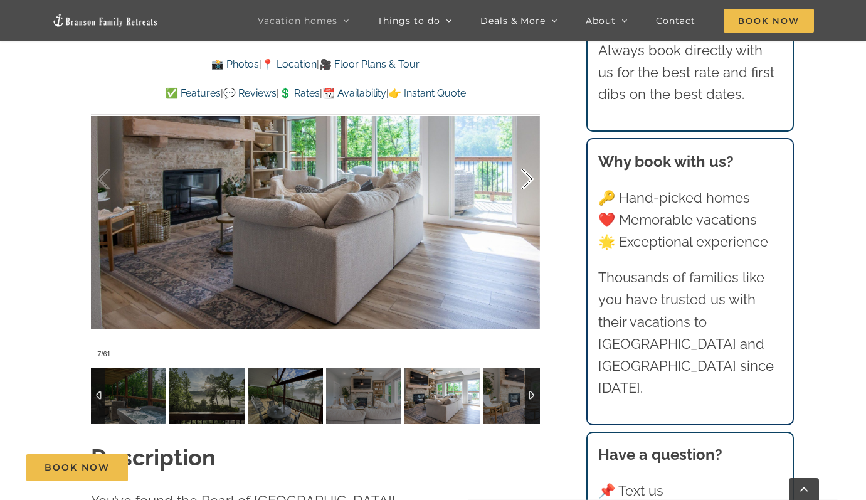
click at [525, 182] on div at bounding box center [514, 180] width 39 height 78
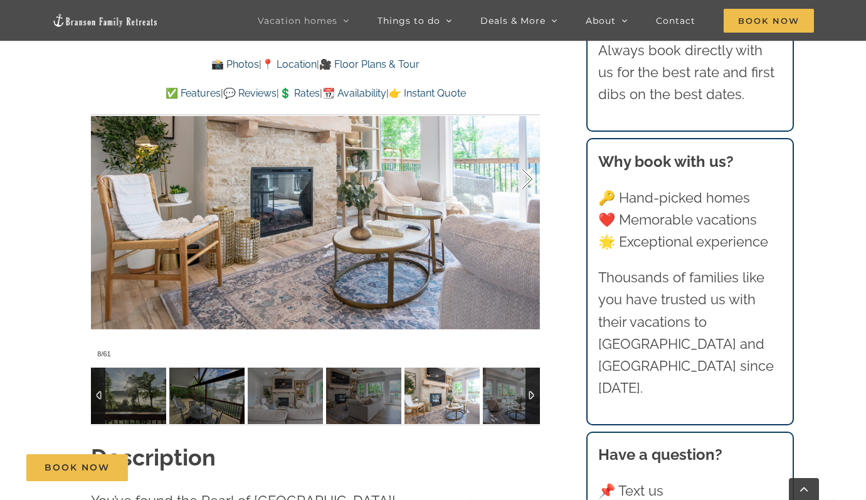
click at [525, 182] on div at bounding box center [514, 180] width 39 height 78
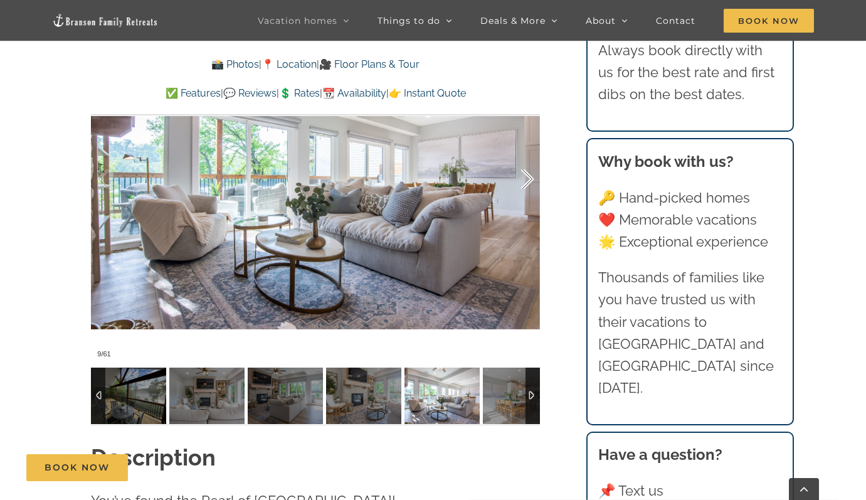
click at [525, 182] on div at bounding box center [514, 180] width 39 height 78
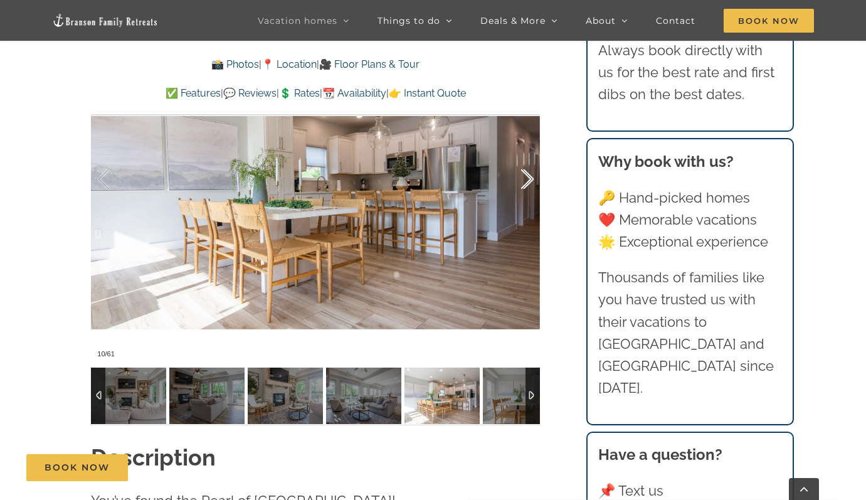
click at [525, 182] on div at bounding box center [514, 180] width 39 height 78
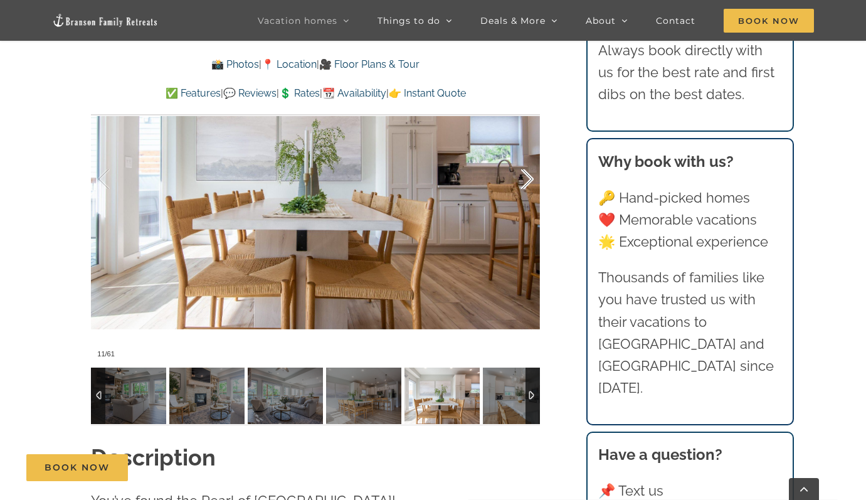
click at [525, 182] on div at bounding box center [514, 180] width 39 height 78
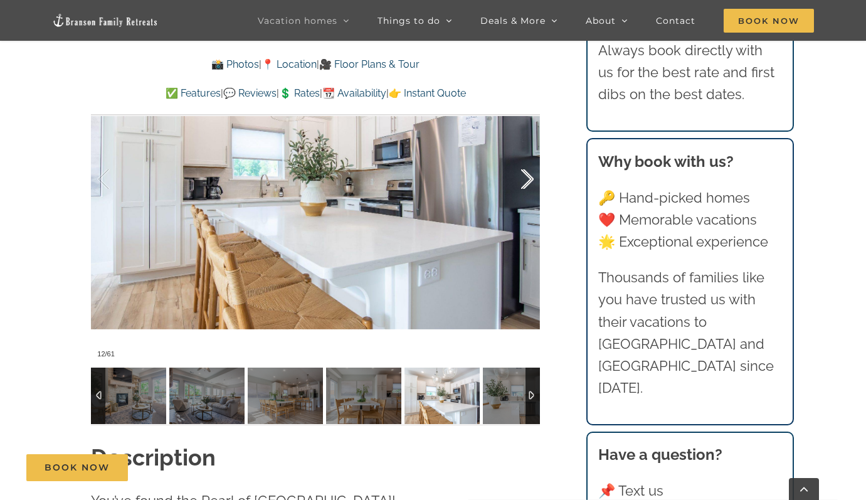
click at [525, 182] on div at bounding box center [514, 180] width 39 height 78
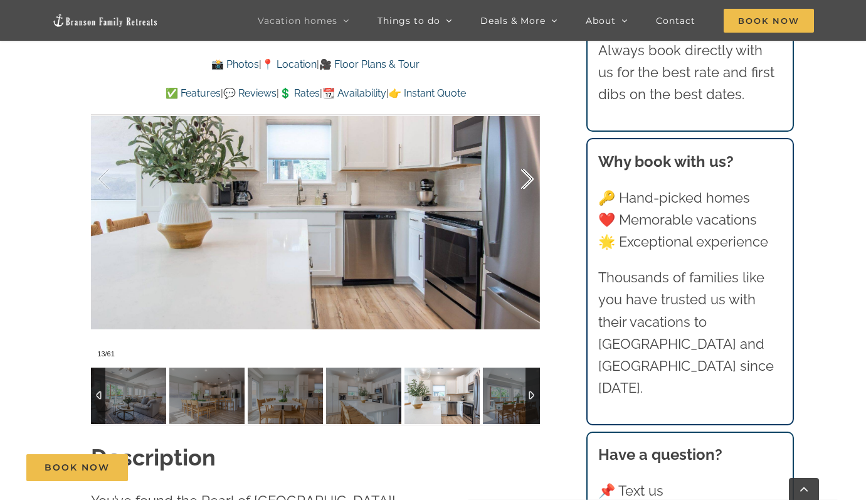
click at [525, 182] on div at bounding box center [514, 180] width 39 height 78
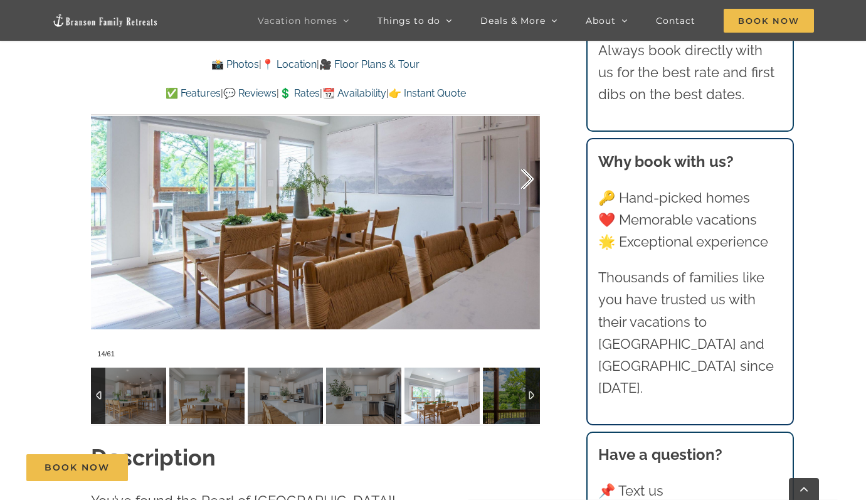
click at [525, 182] on div at bounding box center [514, 180] width 39 height 78
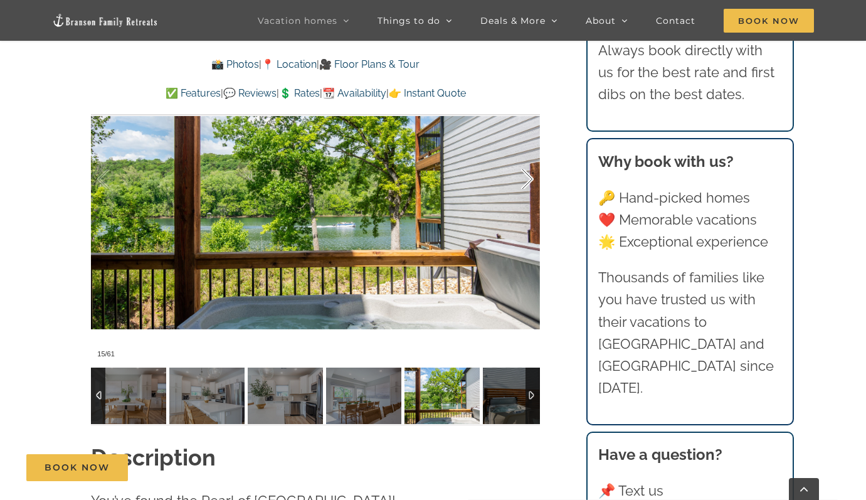
click at [525, 182] on div at bounding box center [514, 180] width 39 height 78
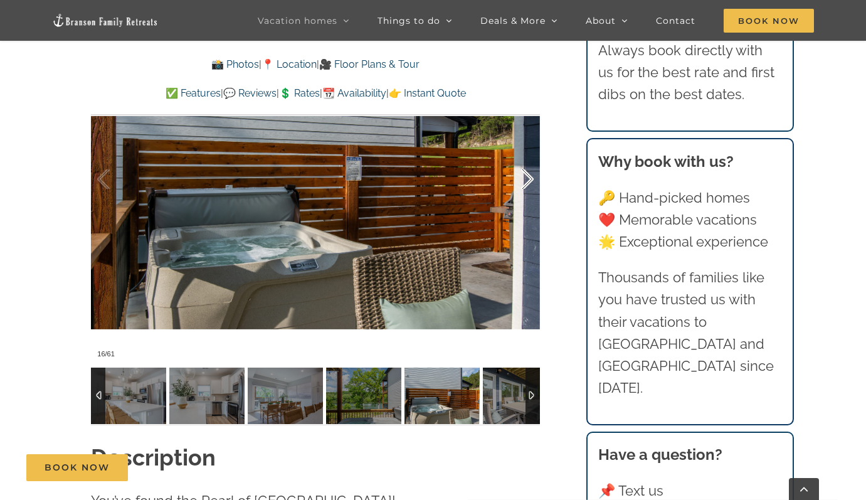
click at [525, 182] on div at bounding box center [514, 180] width 39 height 78
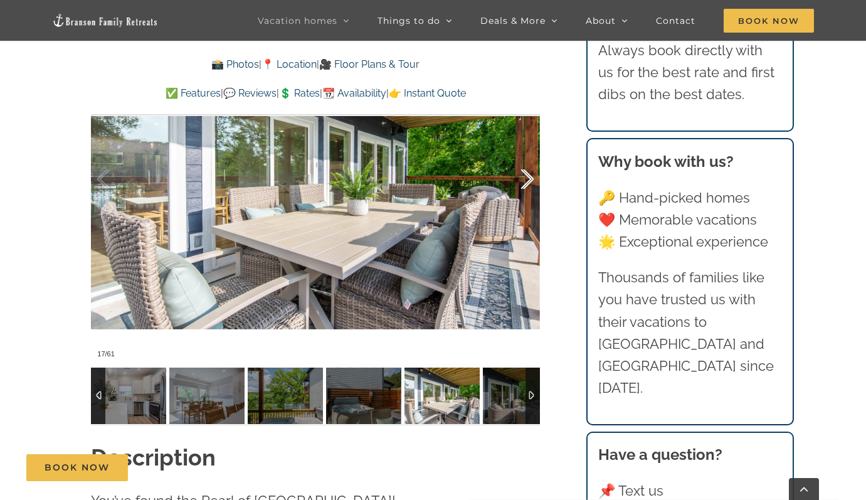
click at [525, 182] on div at bounding box center [514, 180] width 39 height 78
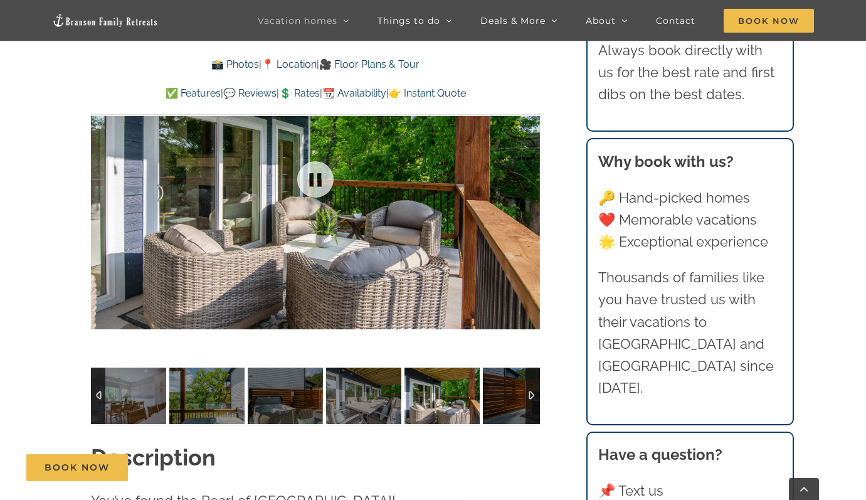
click at [525, 182] on div at bounding box center [315, 179] width 449 height 369
click at [527, 183] on div at bounding box center [514, 180] width 39 height 78
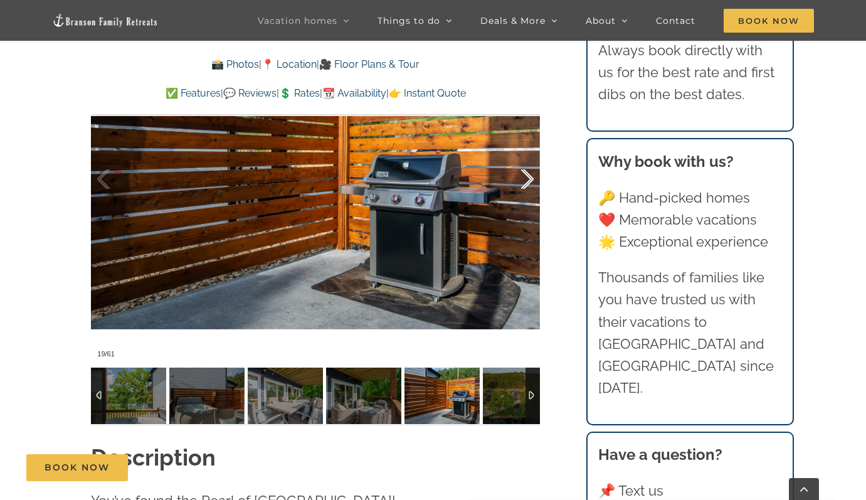
click at [527, 183] on div at bounding box center [514, 180] width 39 height 78
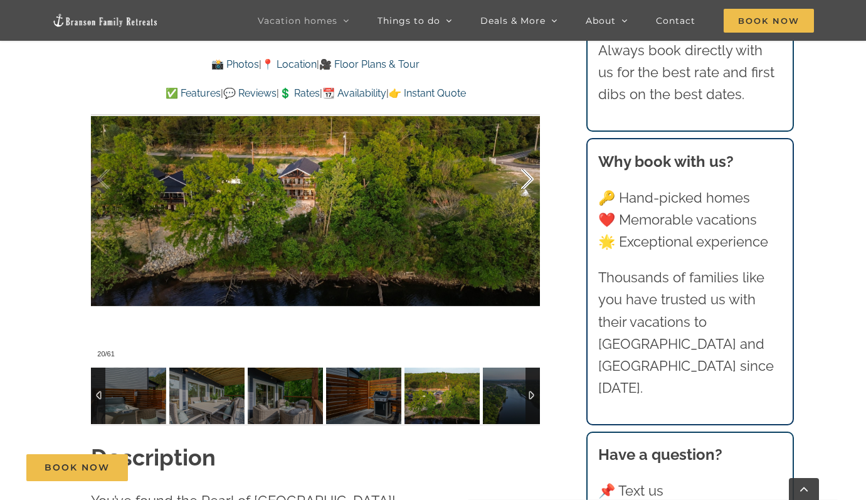
click at [527, 183] on div at bounding box center [514, 180] width 39 height 78
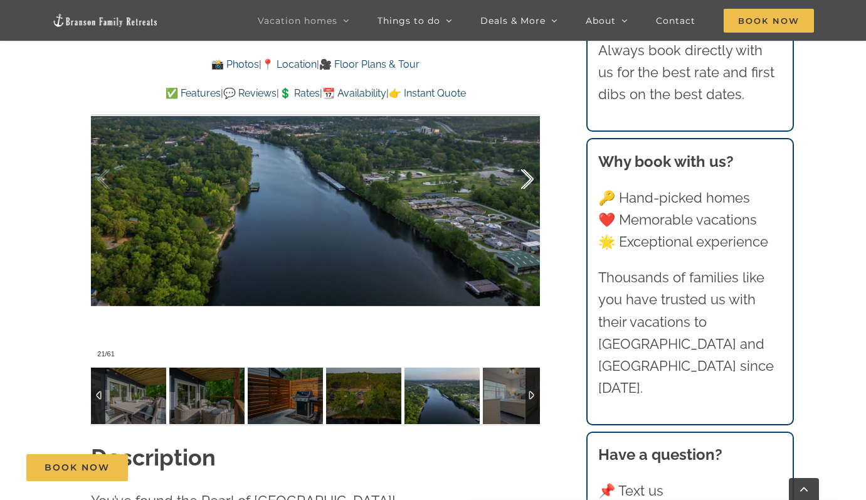
click at [527, 183] on div at bounding box center [514, 180] width 39 height 78
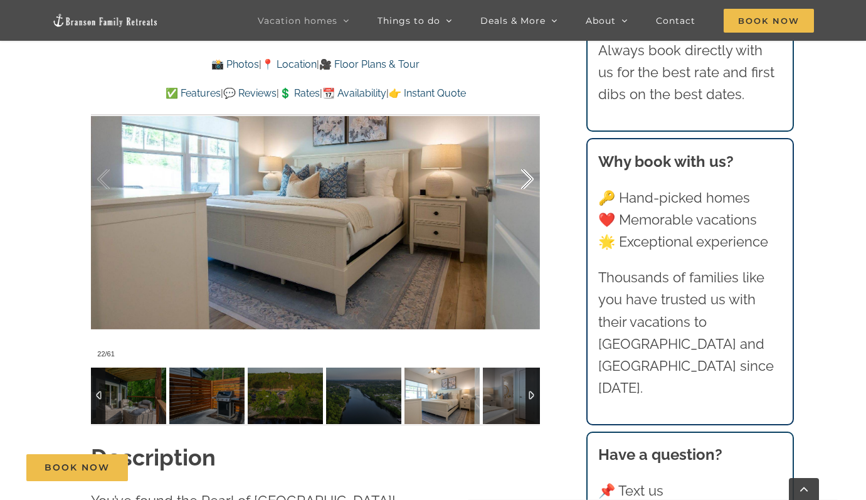
click at [527, 183] on div at bounding box center [514, 180] width 39 height 78
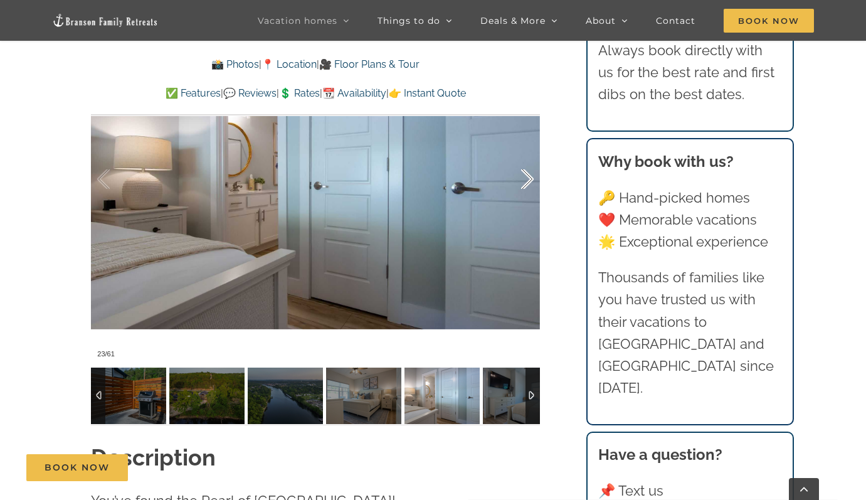
click at [527, 183] on div at bounding box center [514, 180] width 39 height 78
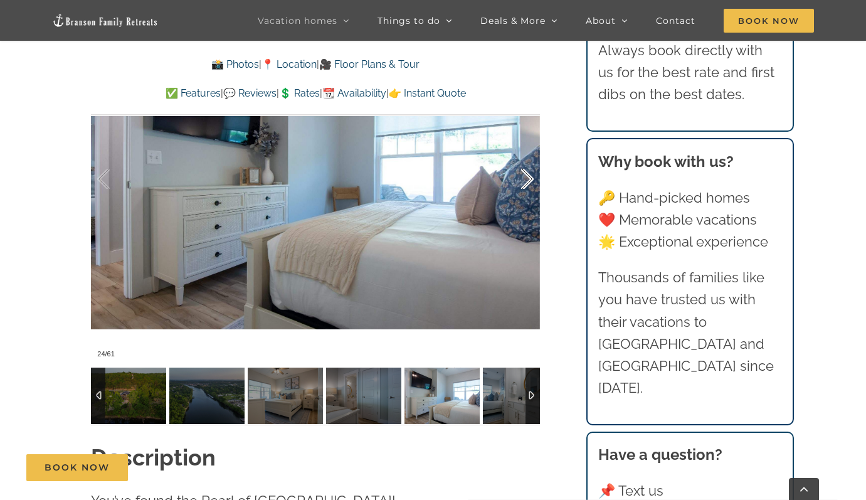
click at [527, 183] on div at bounding box center [514, 180] width 39 height 78
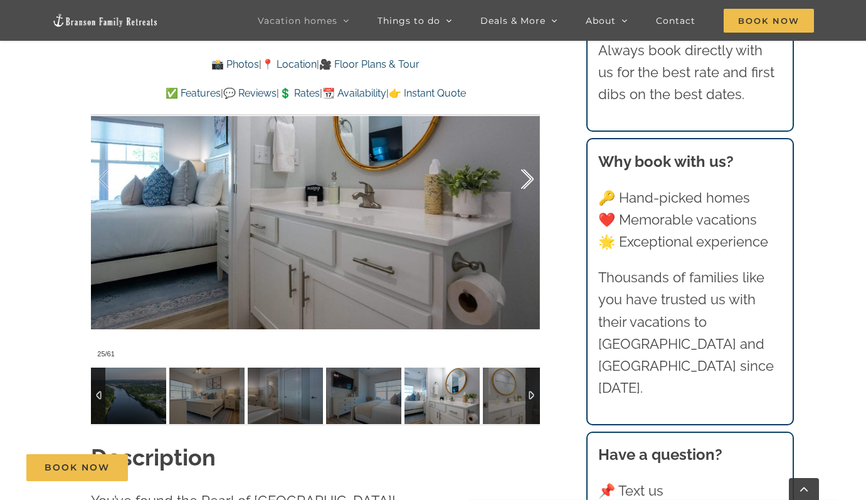
click at [527, 183] on div at bounding box center [514, 180] width 39 height 78
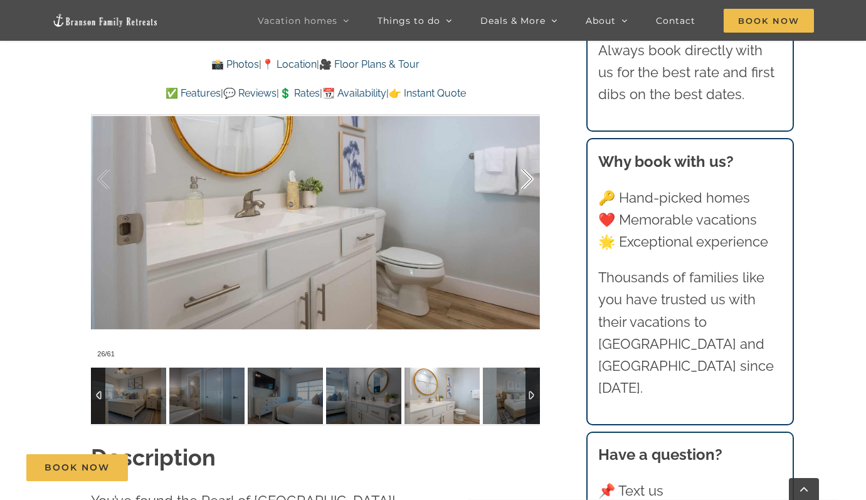
click at [527, 183] on div at bounding box center [514, 180] width 39 height 78
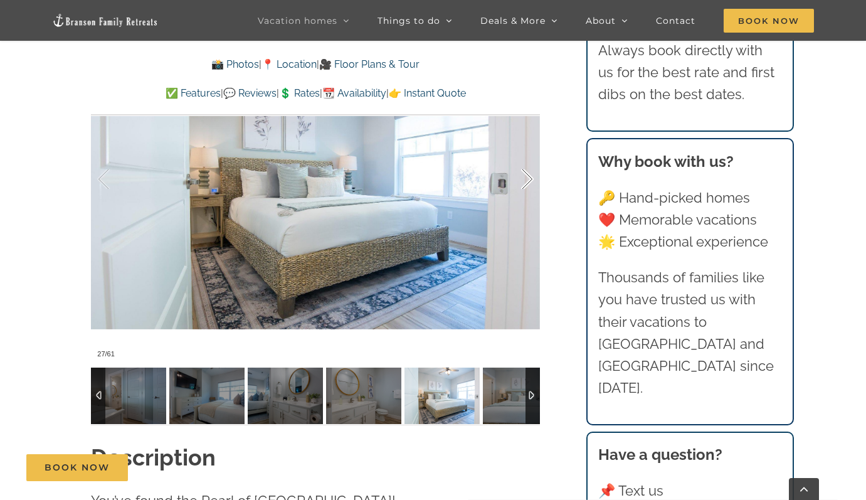
click at [527, 183] on div at bounding box center [514, 180] width 39 height 78
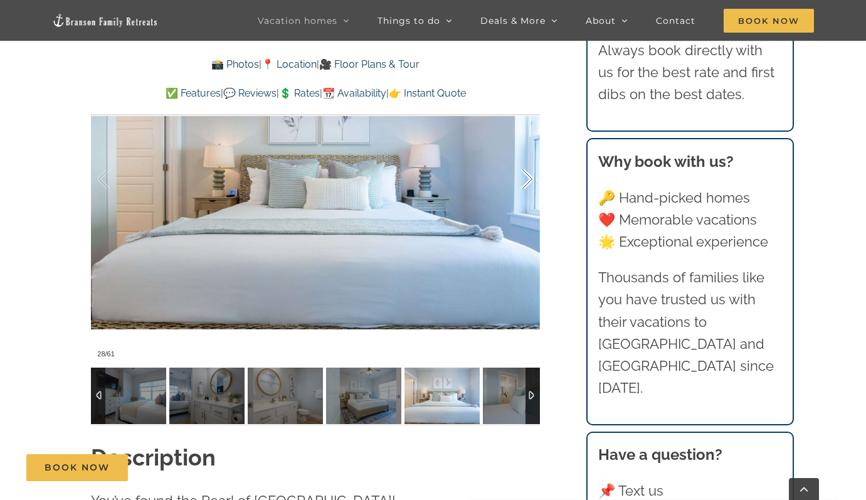
click at [527, 183] on div at bounding box center [514, 180] width 39 height 78
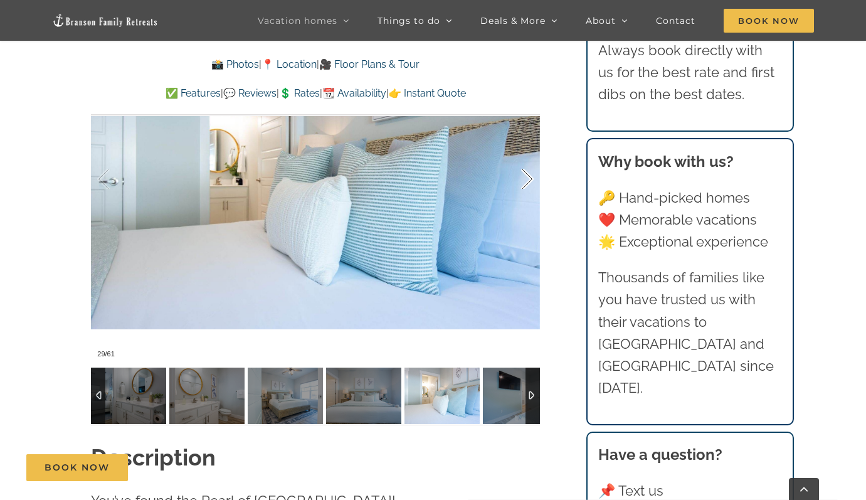
click at [527, 183] on div at bounding box center [514, 180] width 39 height 78
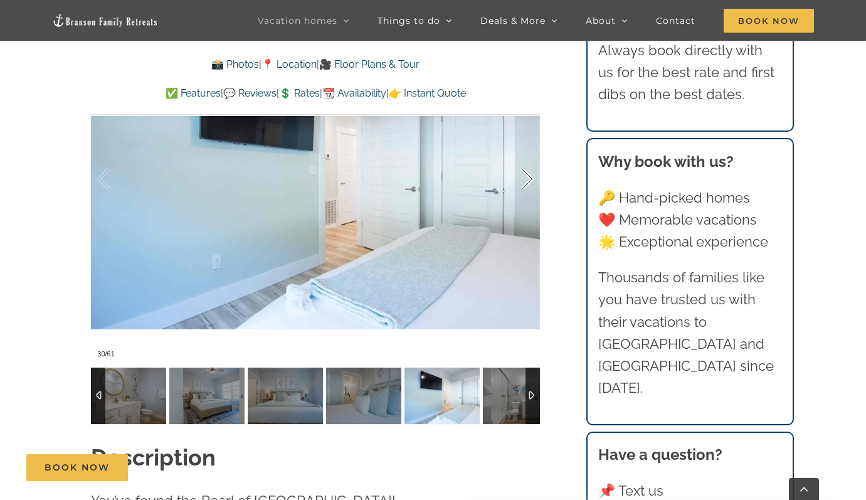
click at [527, 183] on div at bounding box center [514, 180] width 39 height 78
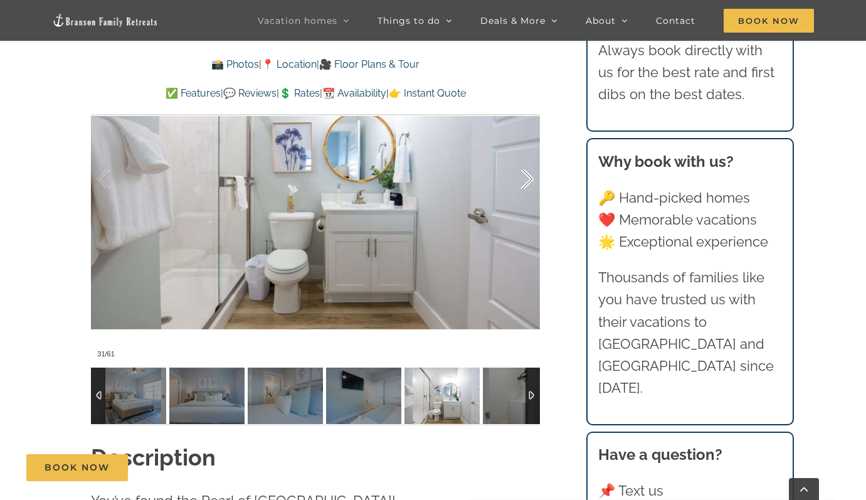
click at [527, 183] on div at bounding box center [514, 180] width 39 height 78
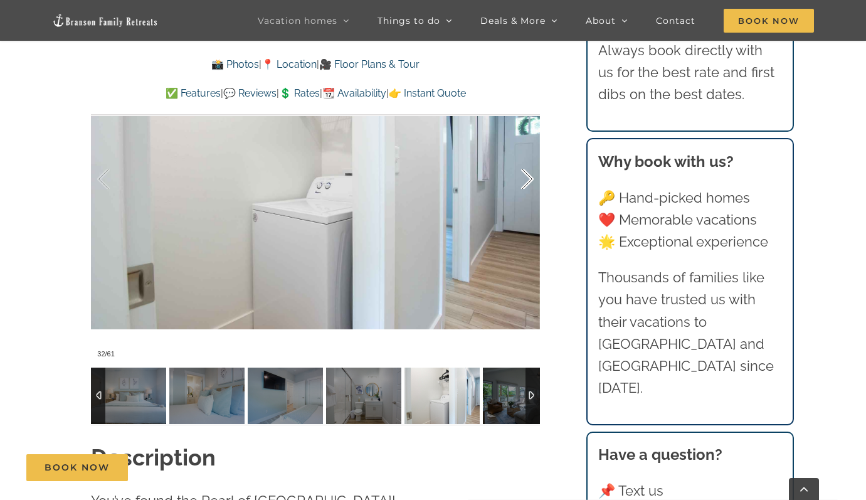
click at [527, 183] on div at bounding box center [514, 180] width 39 height 78
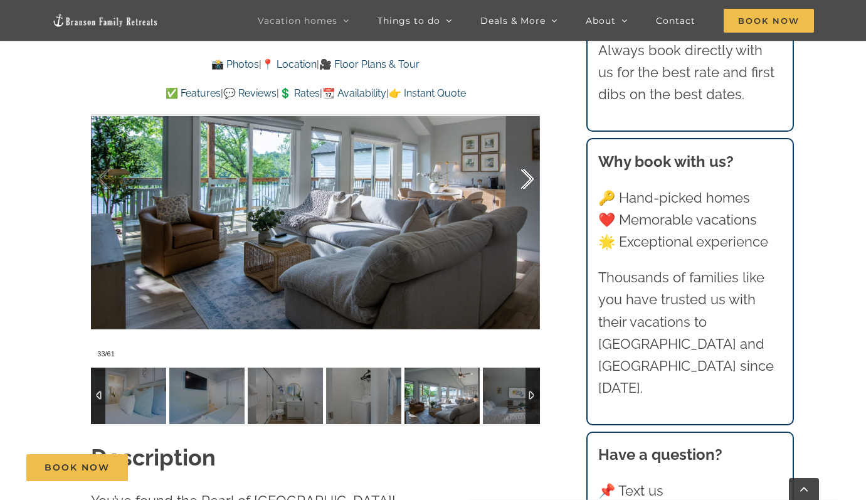
click at [527, 183] on div at bounding box center [514, 180] width 39 height 78
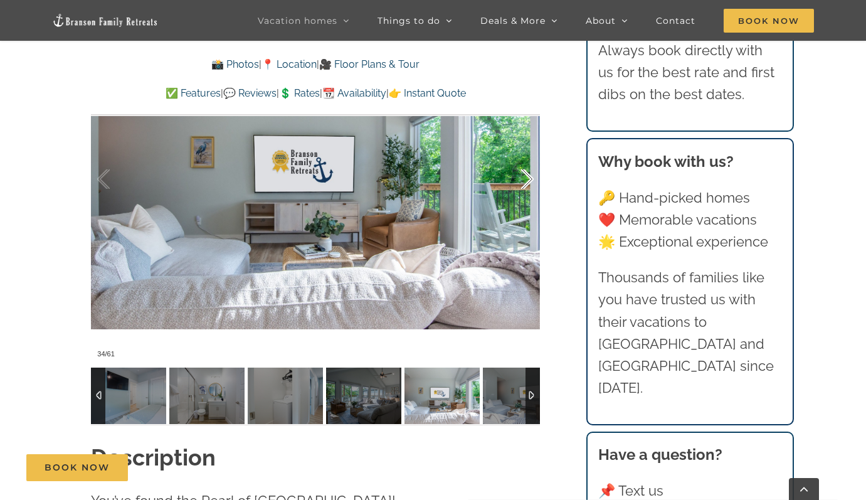
click at [527, 183] on div at bounding box center [514, 180] width 39 height 78
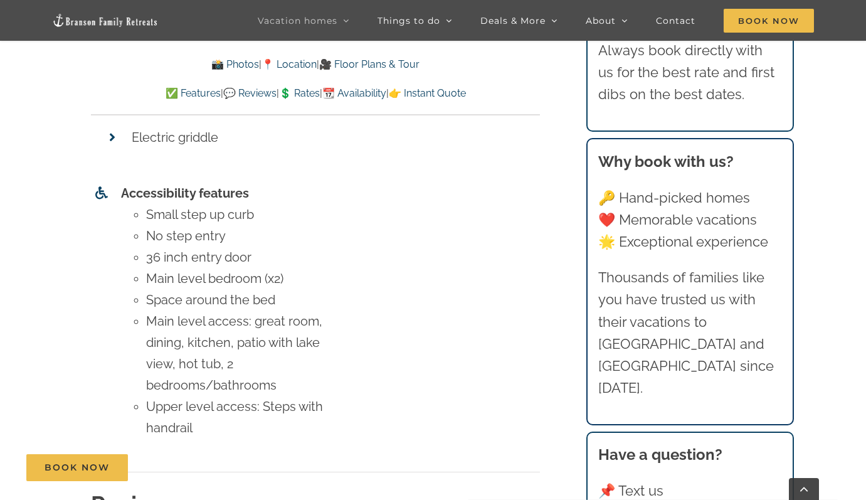
scroll to position [6046, 0]
